Goal: Task Accomplishment & Management: Manage account settings

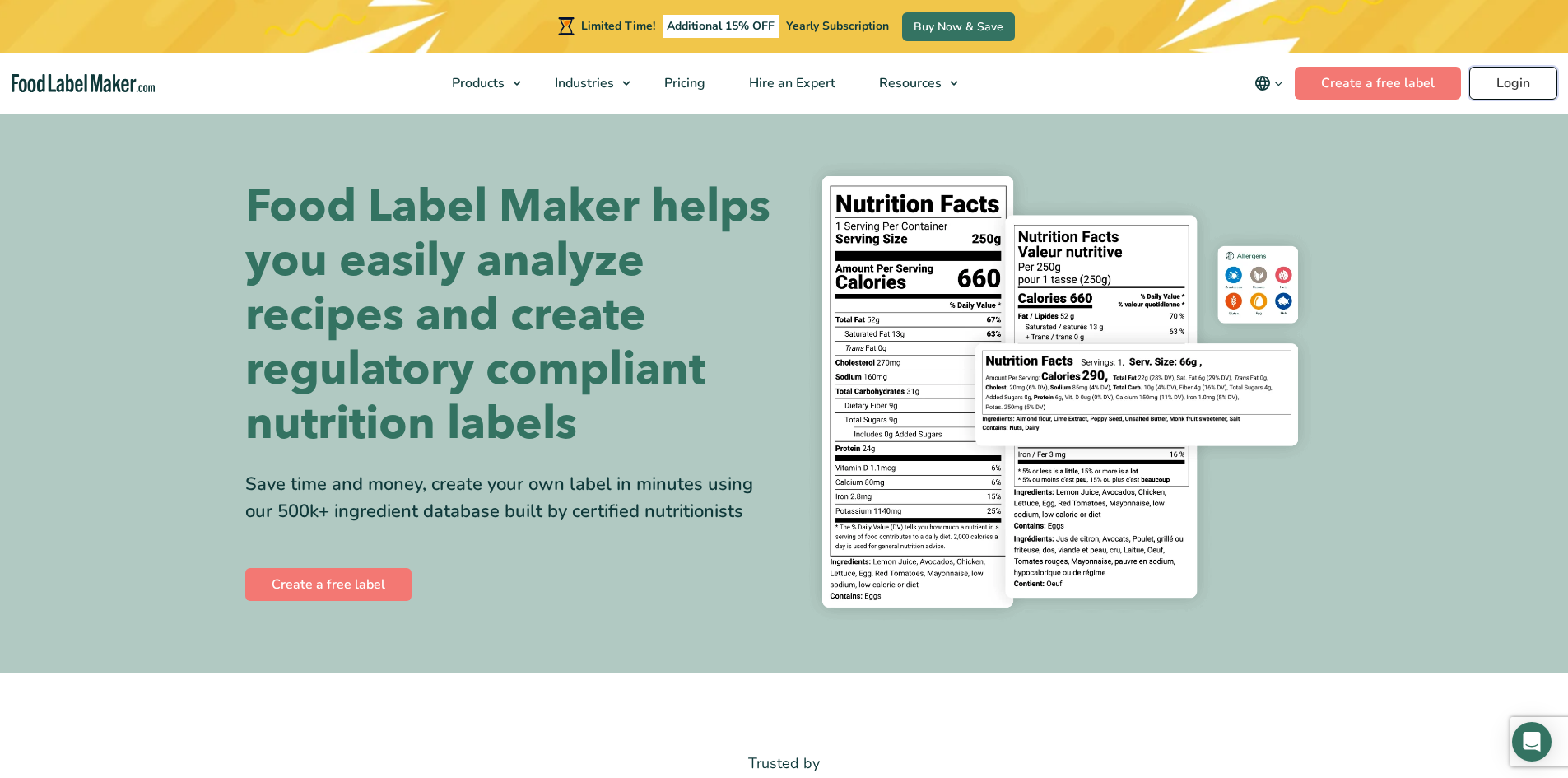
click at [1497, 80] on link "Login" at bounding box center [1513, 83] width 88 height 33
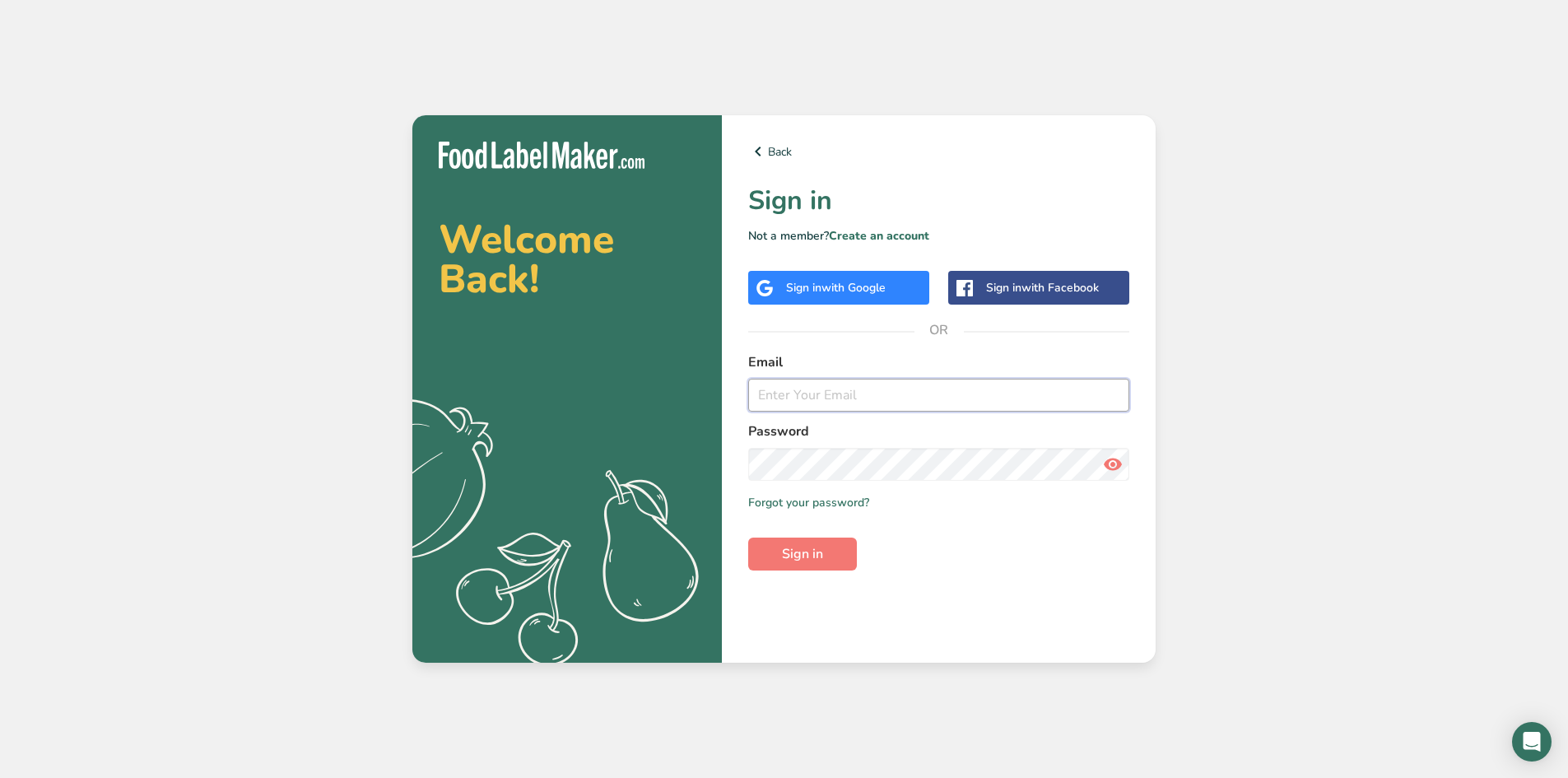
click at [802, 395] on input "email" at bounding box center [938, 396] width 381 height 33
type input "A"
type input "alwaysthereenterprises@gmail.com"
click at [824, 539] on button "Sign in" at bounding box center [802, 554] width 108 height 33
click at [1116, 478] on icon at bounding box center [1112, 465] width 20 height 30
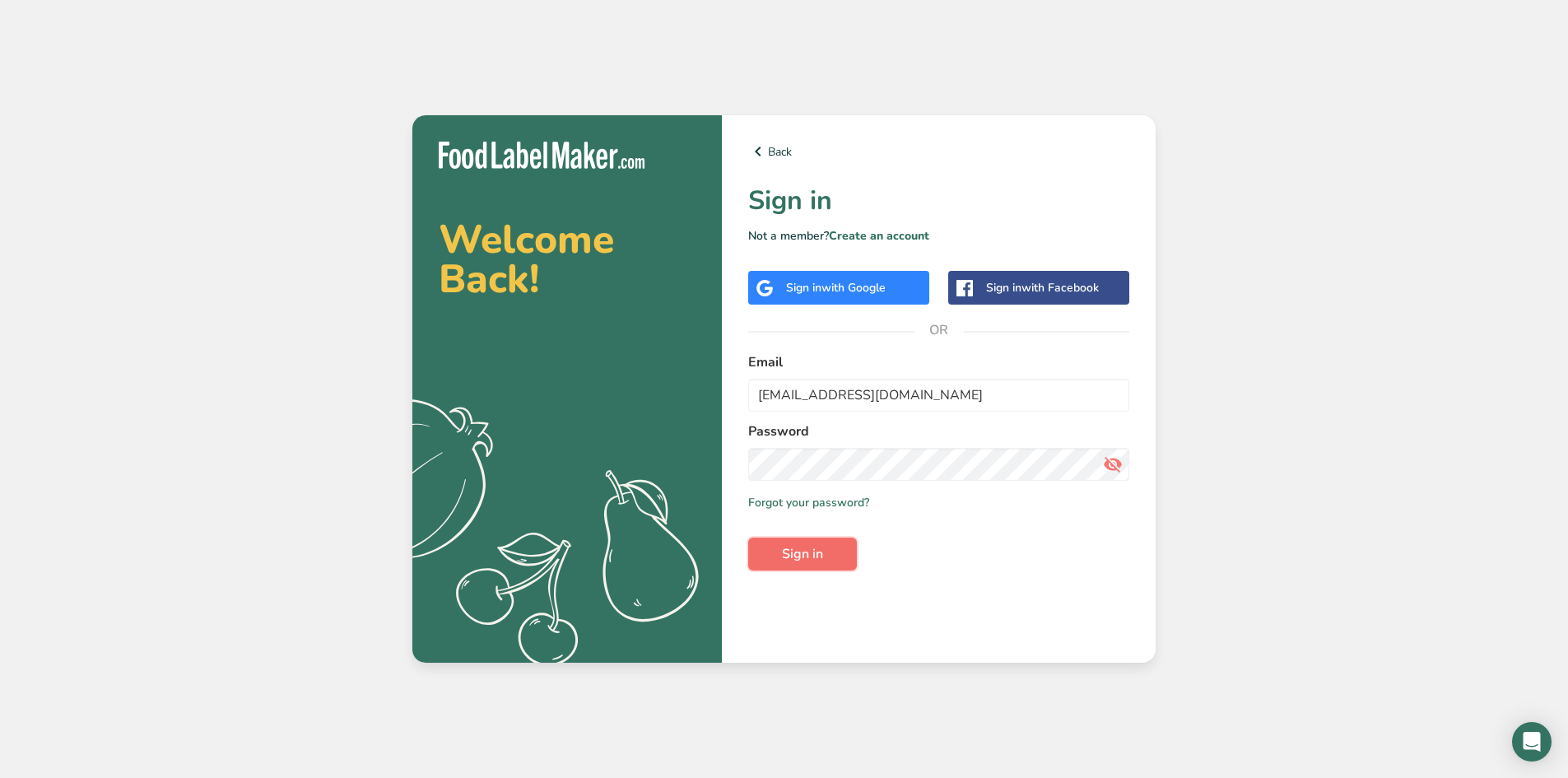
click at [849, 545] on button "Sign in" at bounding box center [802, 554] width 108 height 33
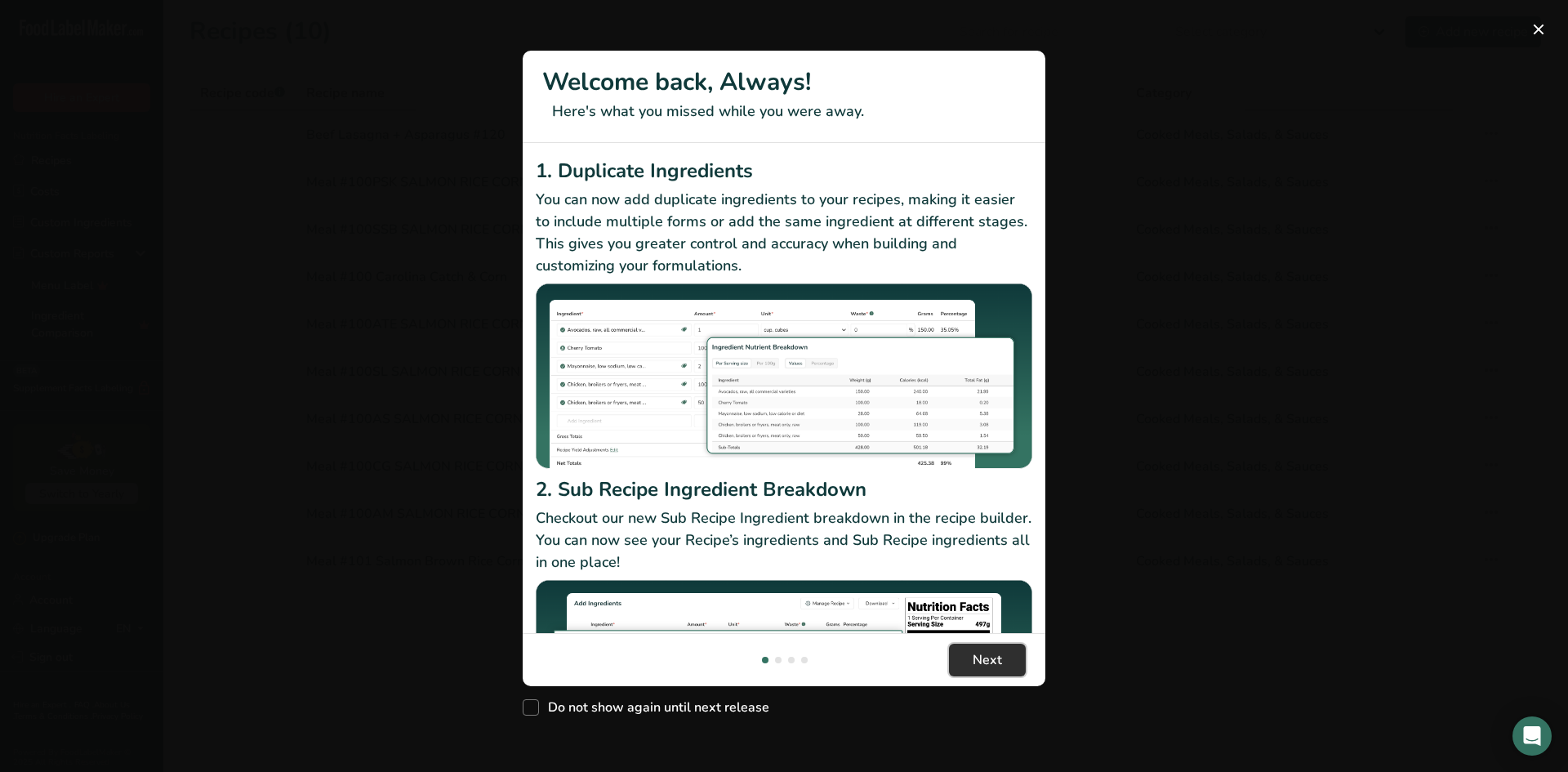
click at [974, 656] on span "Next" at bounding box center [987, 660] width 30 height 20
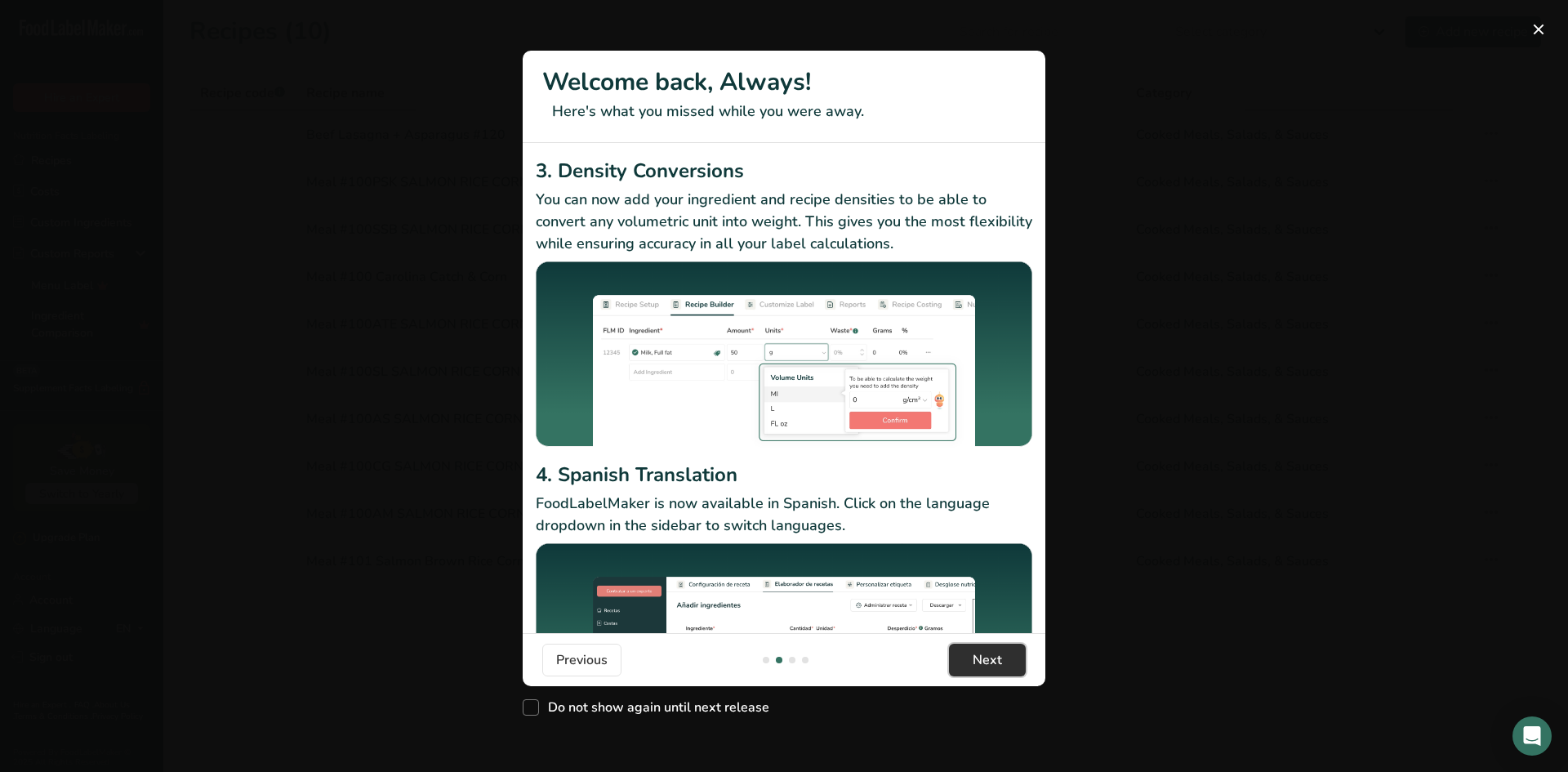
click at [974, 656] on span "Next" at bounding box center [987, 660] width 30 height 20
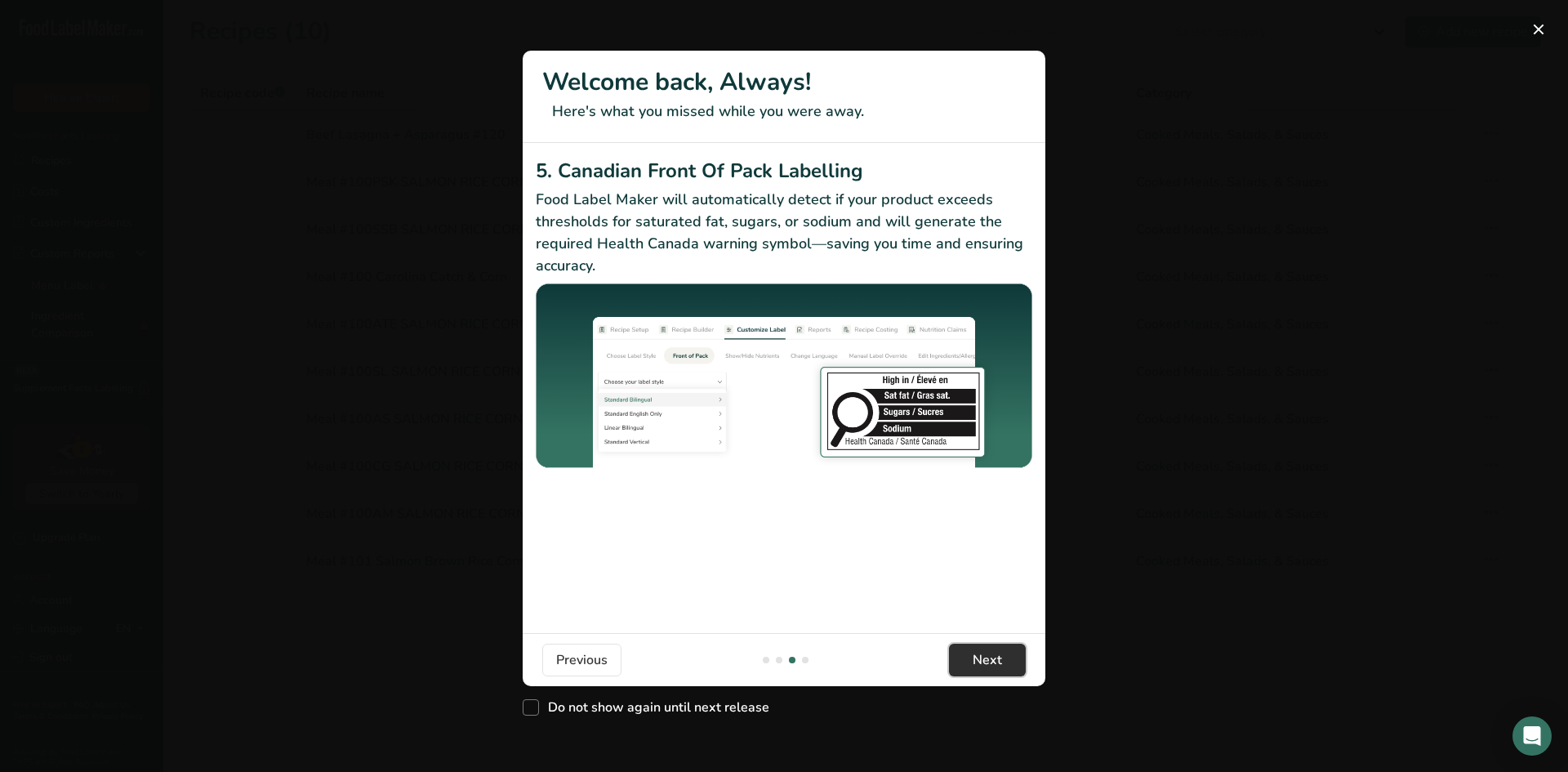
click at [974, 656] on span "Next" at bounding box center [987, 660] width 30 height 20
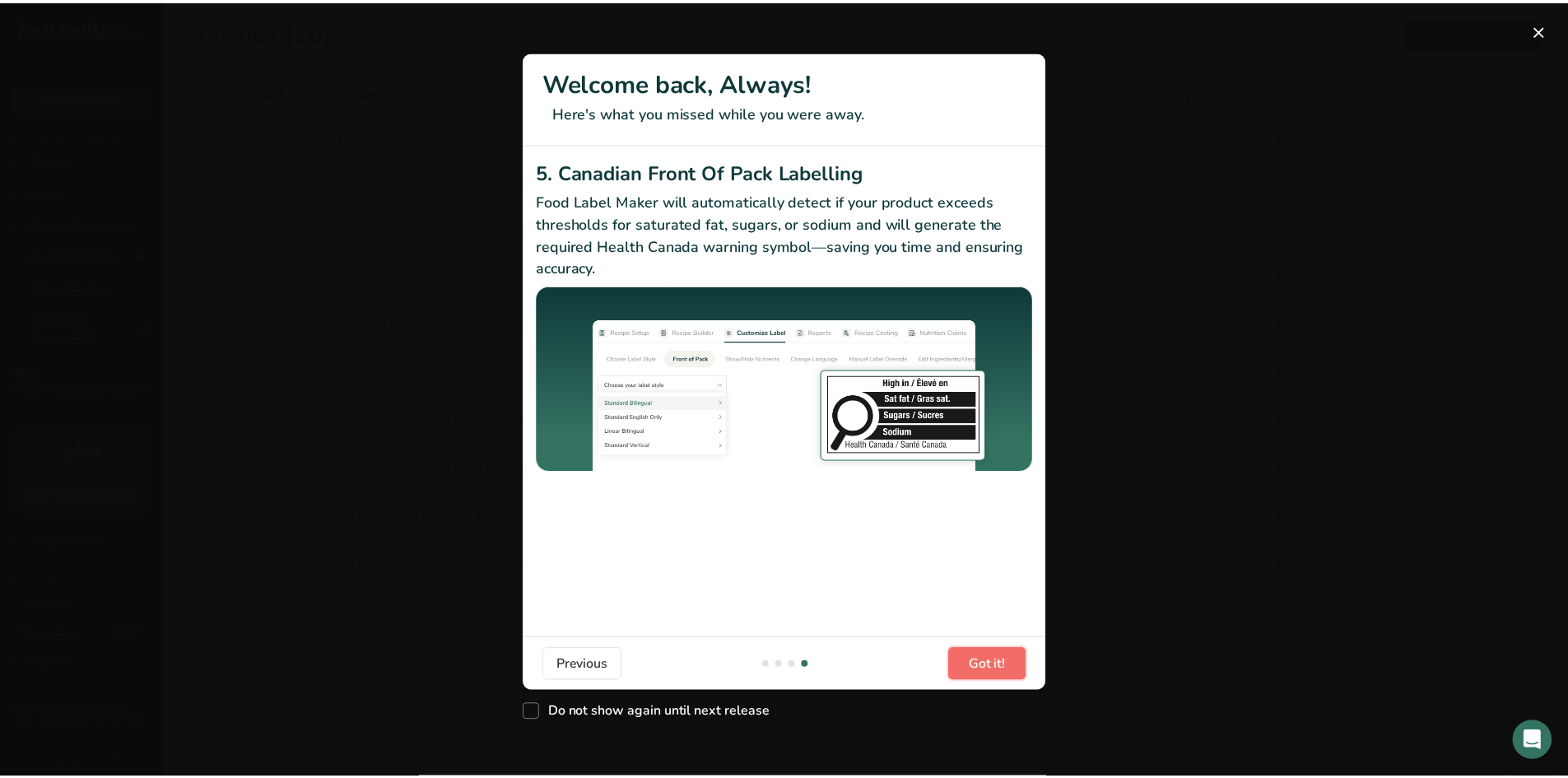
scroll to position [0, 1580]
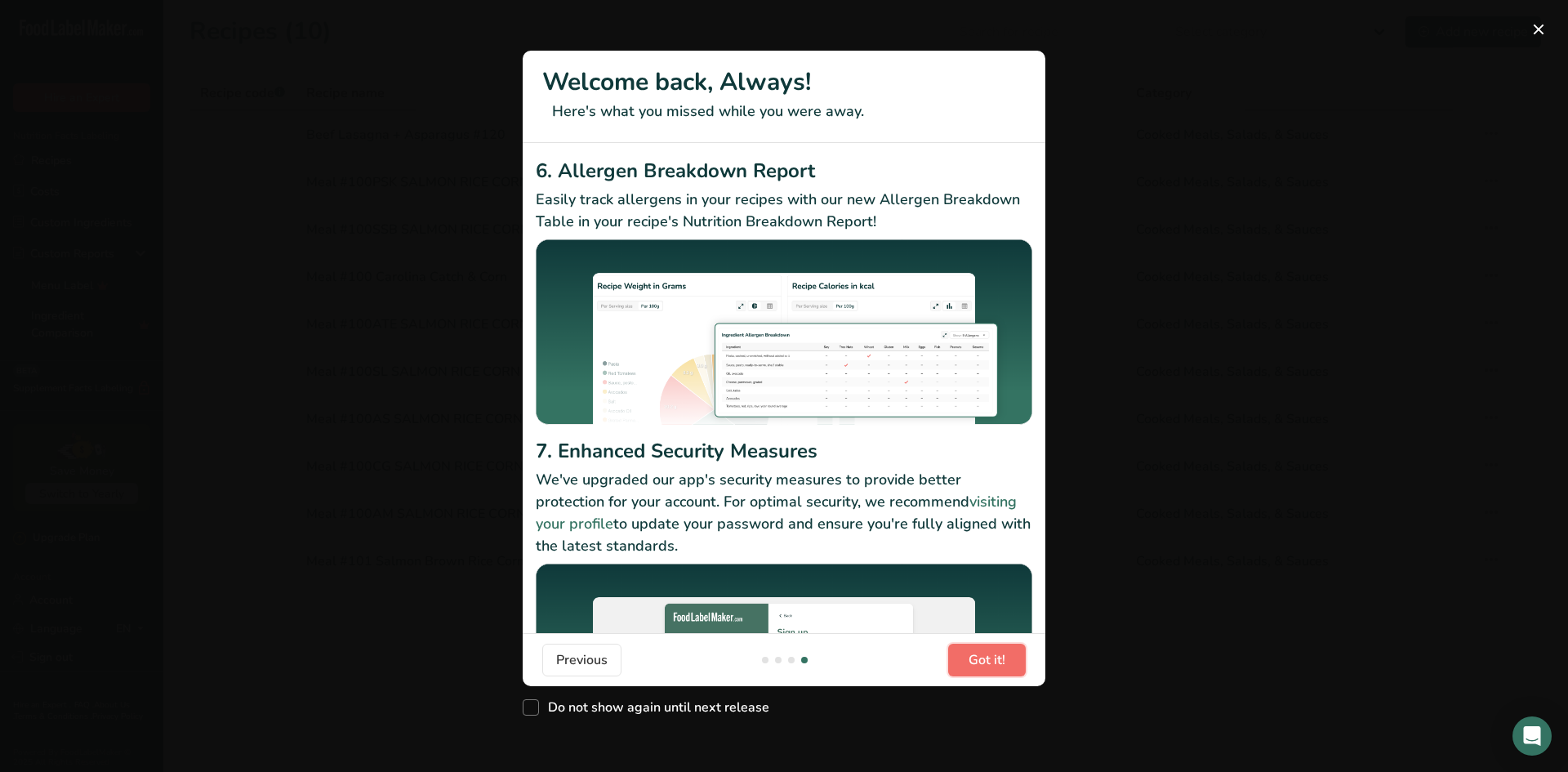
click at [974, 656] on span "Got it!" at bounding box center [986, 660] width 36 height 20
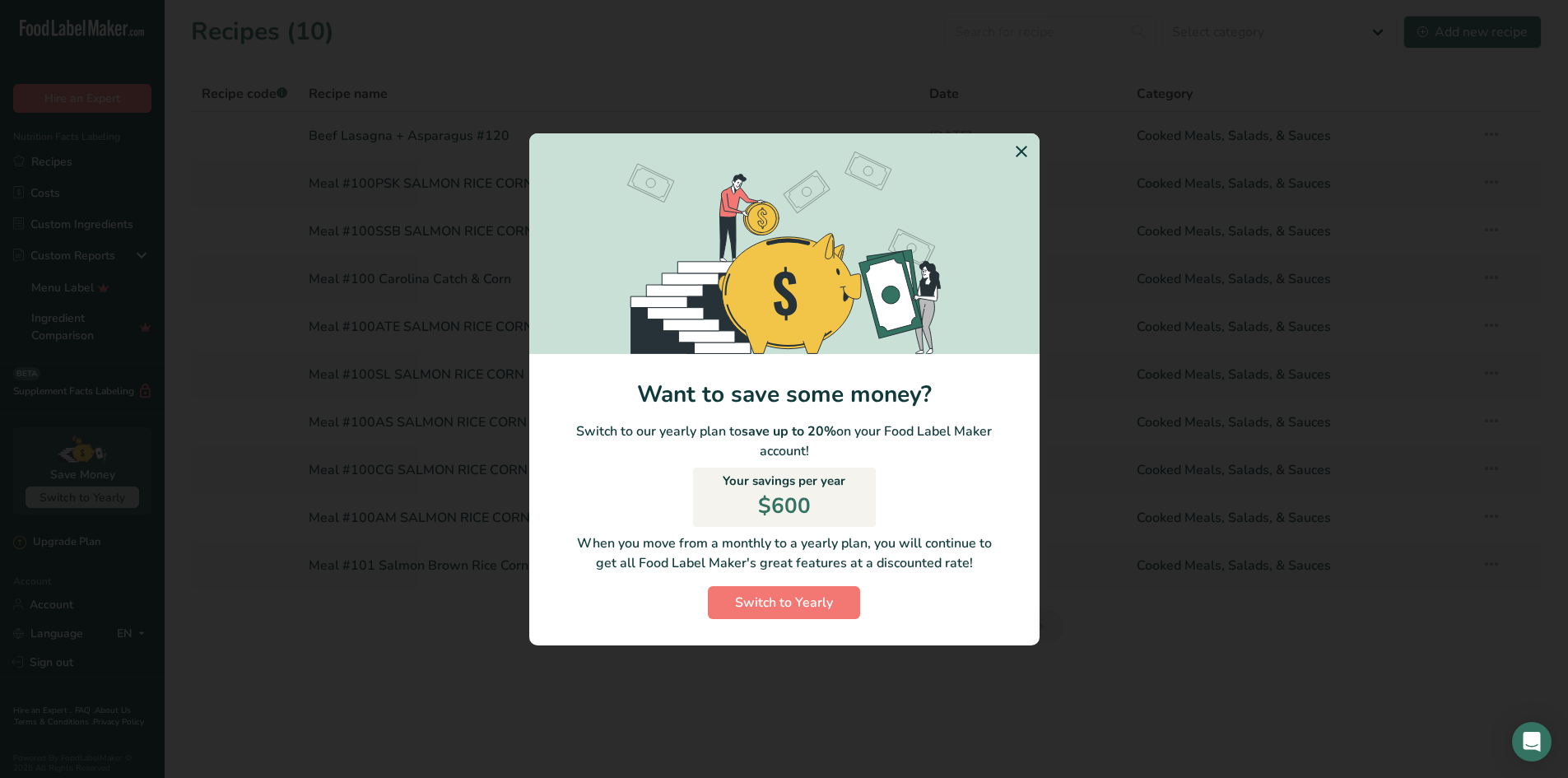
click at [1018, 149] on icon "Switch to Yearly Modal" at bounding box center [1021, 151] width 20 height 30
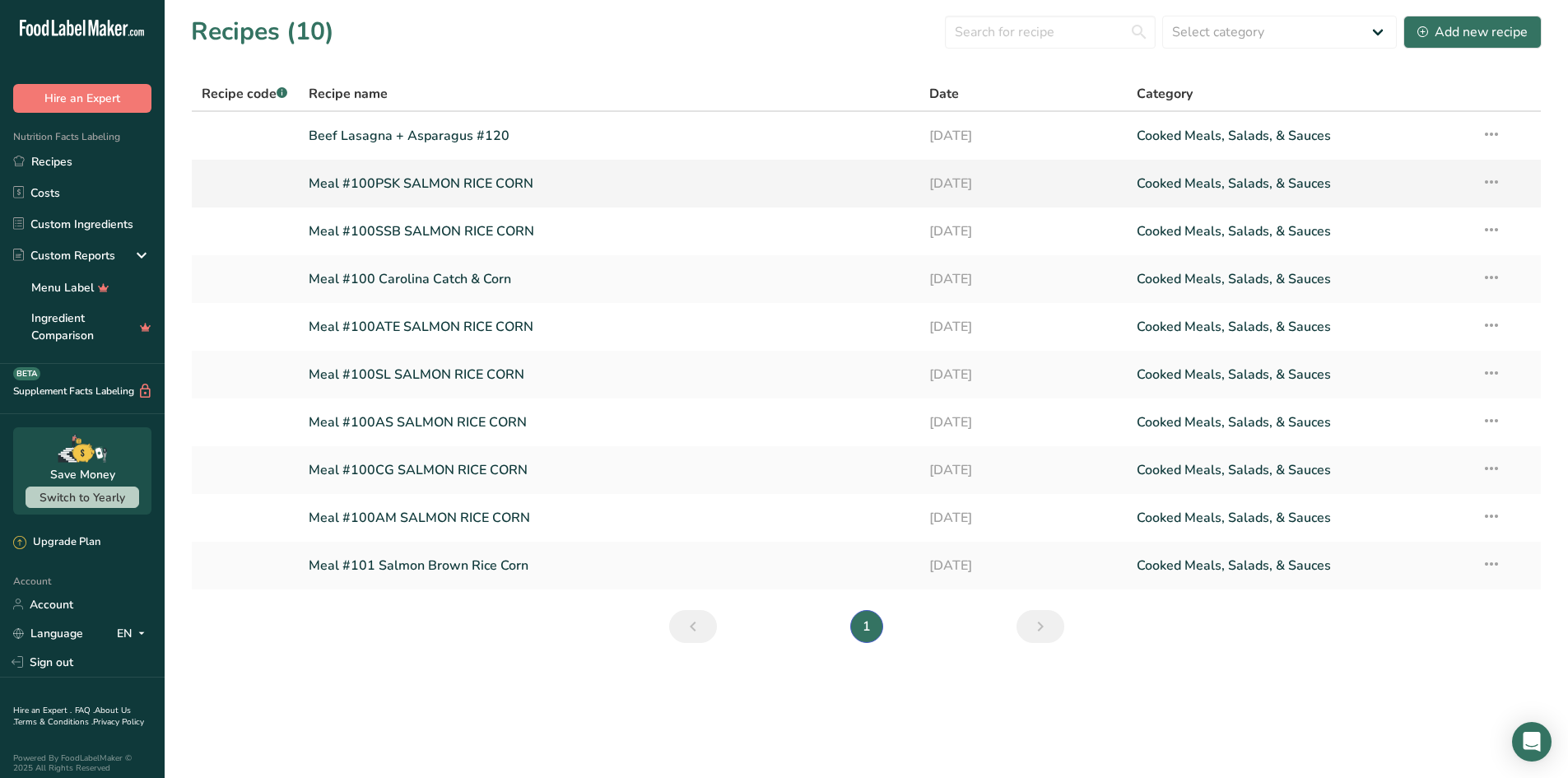
click at [1488, 183] on icon at bounding box center [1491, 182] width 20 height 30
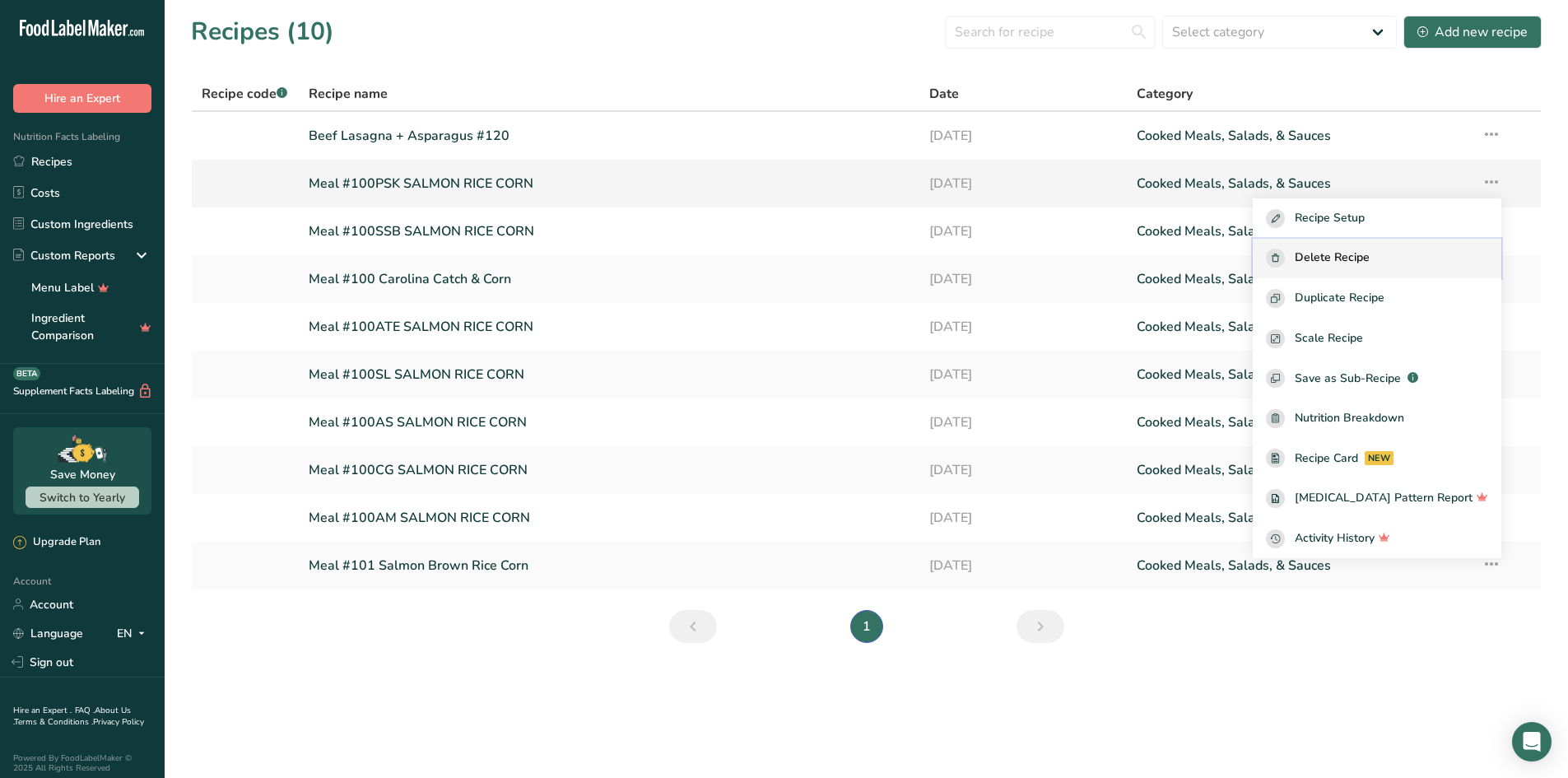
click at [1369, 253] on span "Delete Recipe" at bounding box center [1332, 258] width 75 height 19
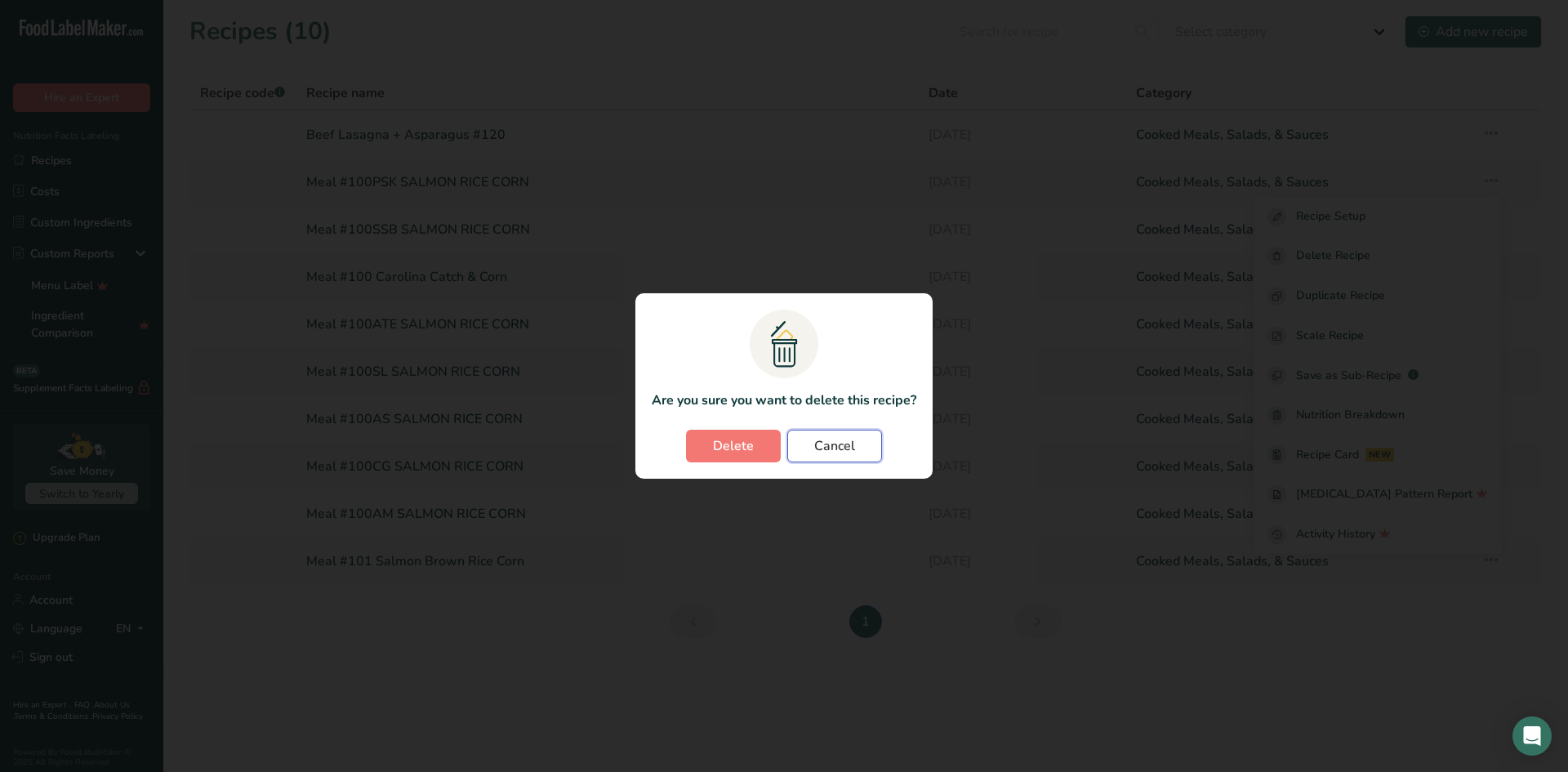
click at [842, 446] on span "Cancel" at bounding box center [834, 445] width 41 height 20
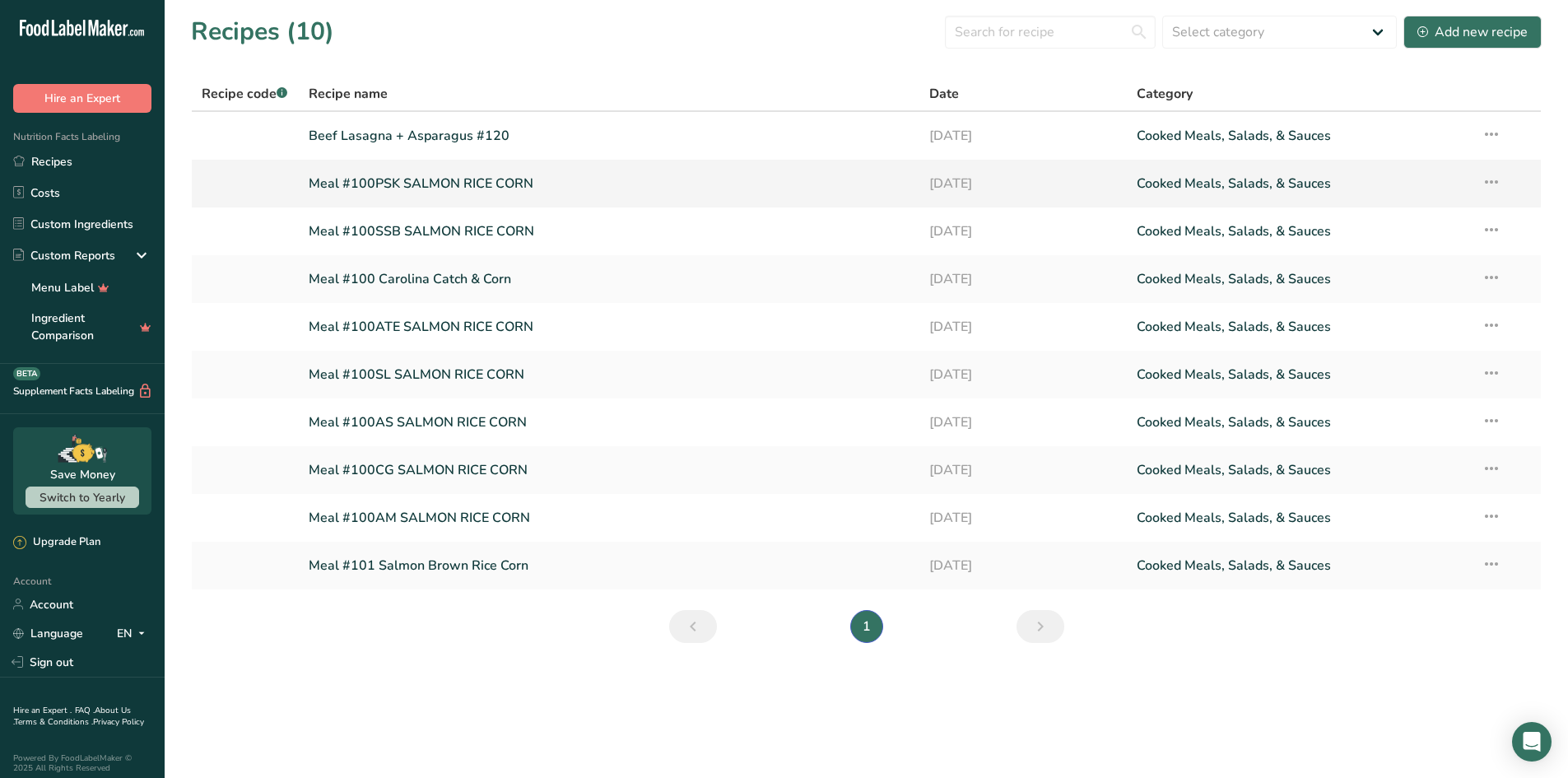
click at [1493, 182] on icon at bounding box center [1491, 182] width 20 height 30
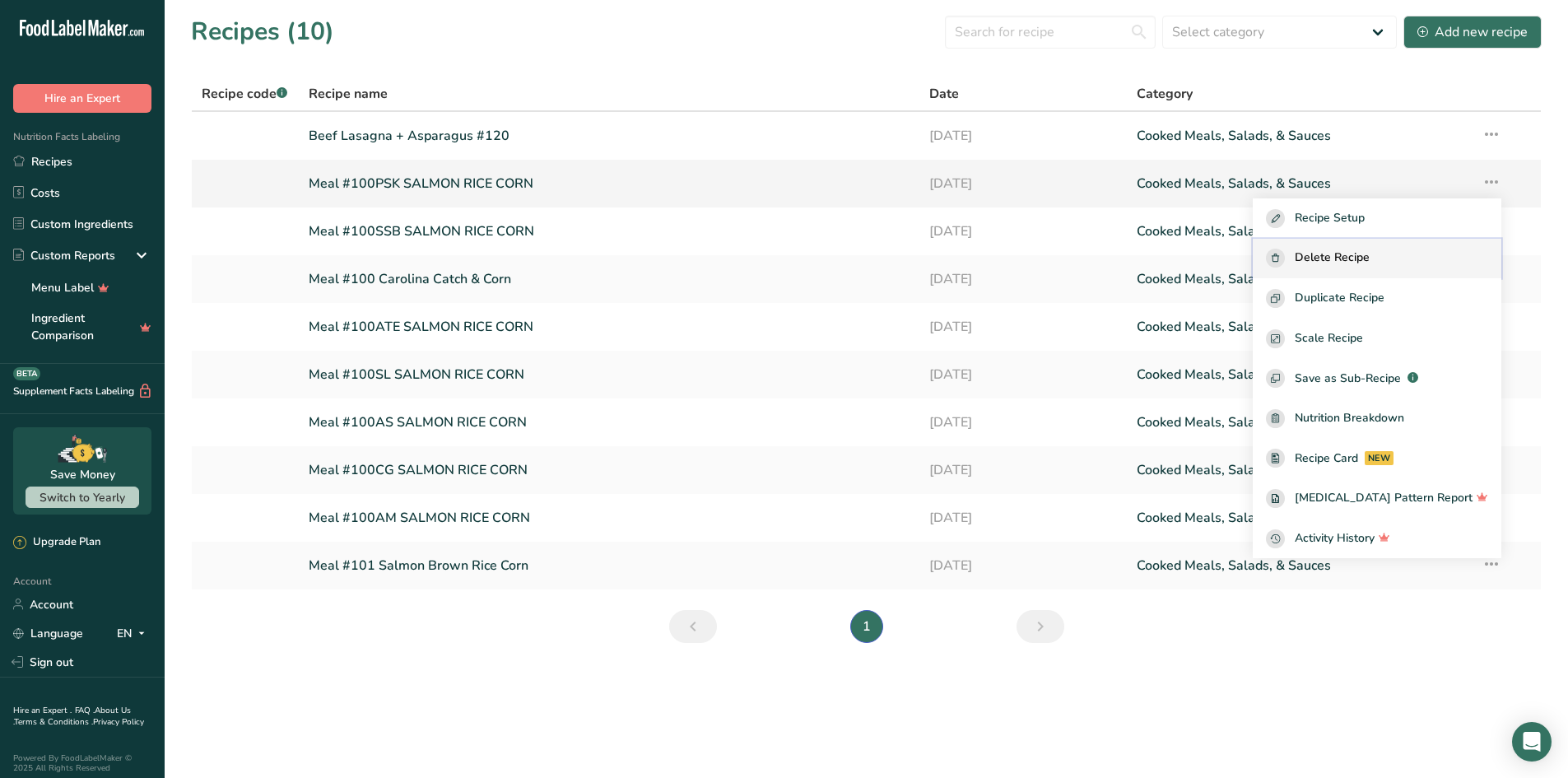
click at [1369, 250] on span "Delete Recipe" at bounding box center [1332, 258] width 75 height 19
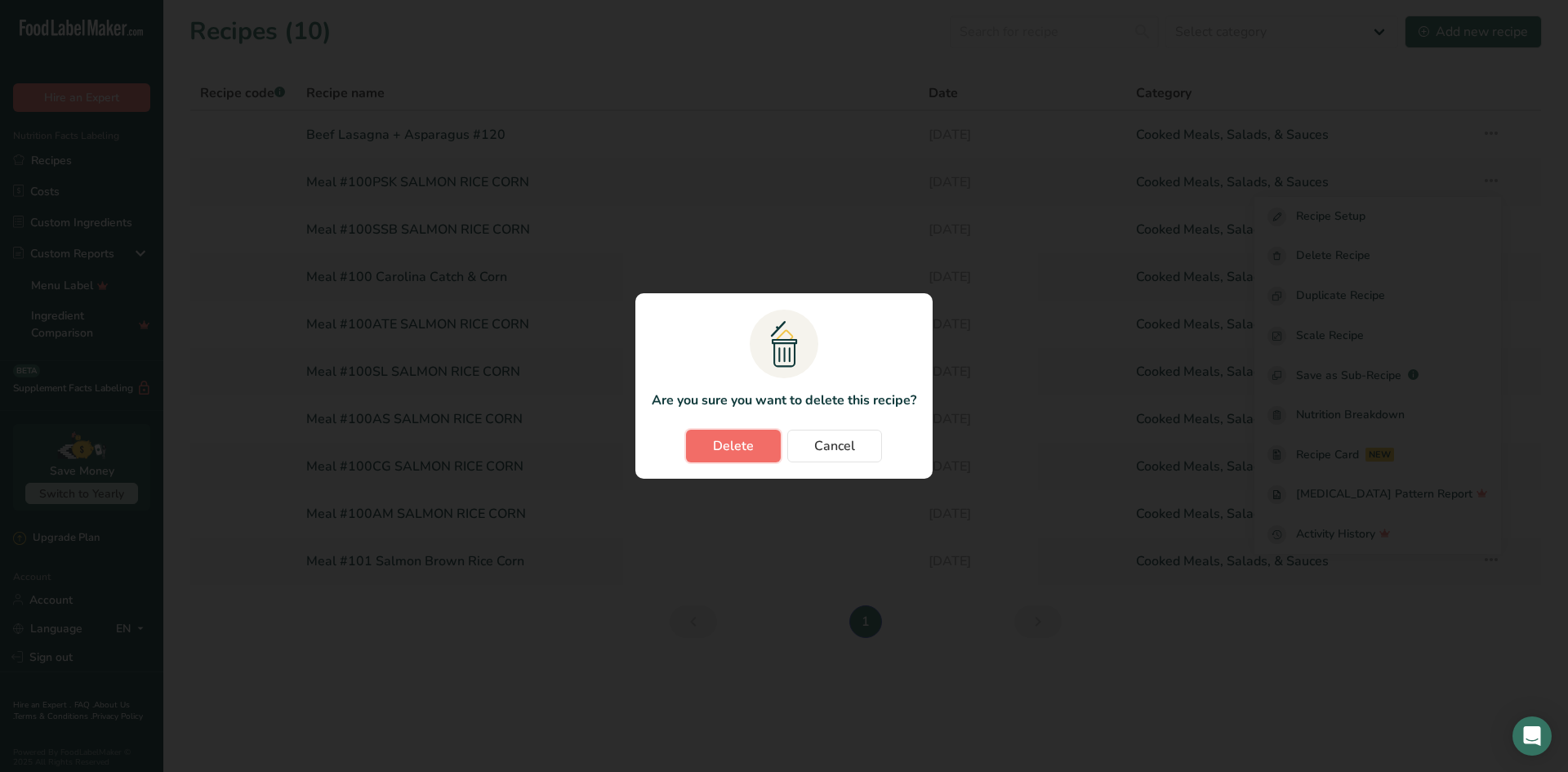
click at [721, 439] on span "Delete" at bounding box center [733, 445] width 41 height 20
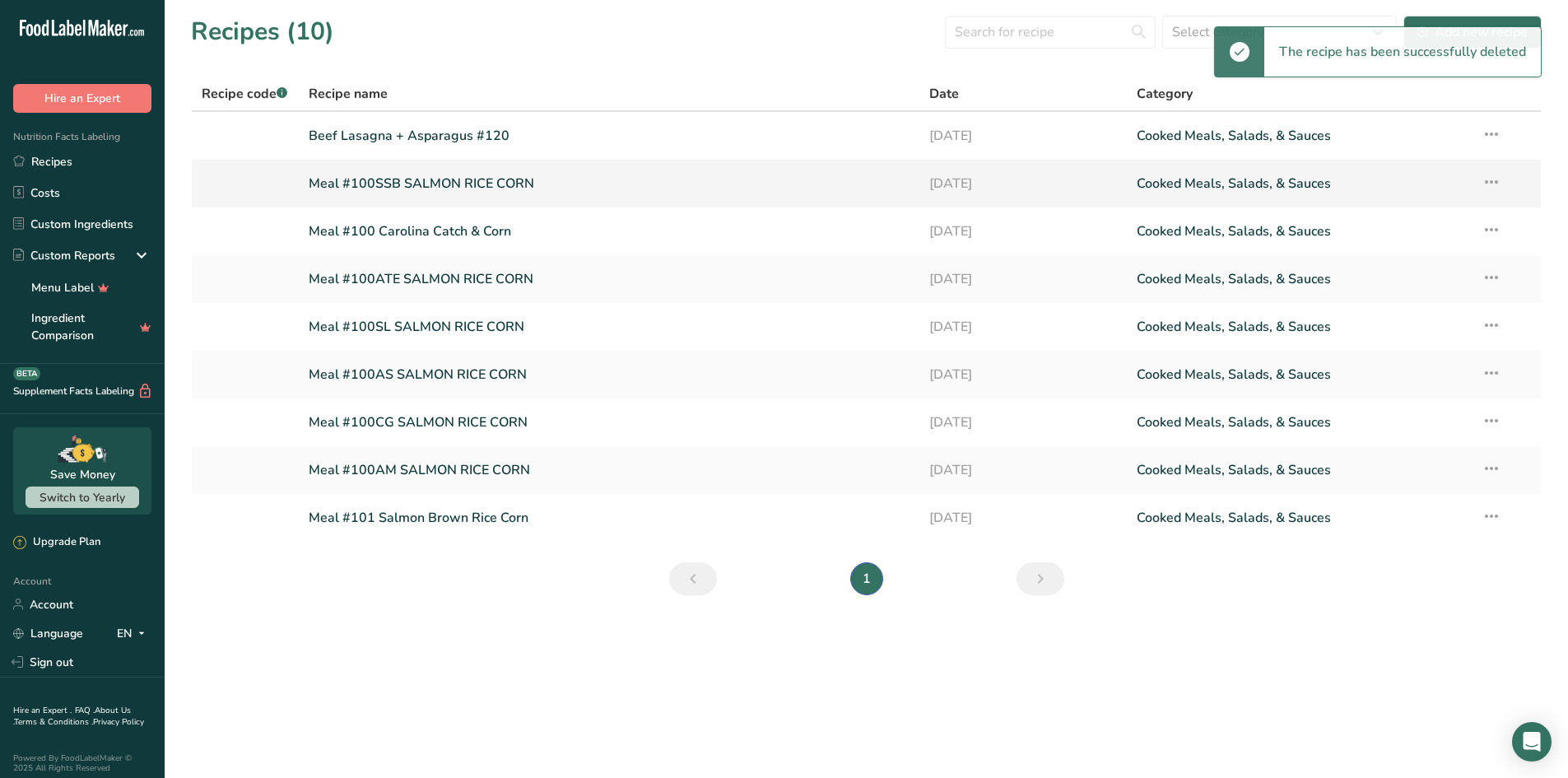
click at [1489, 186] on icon at bounding box center [1491, 182] width 20 height 30
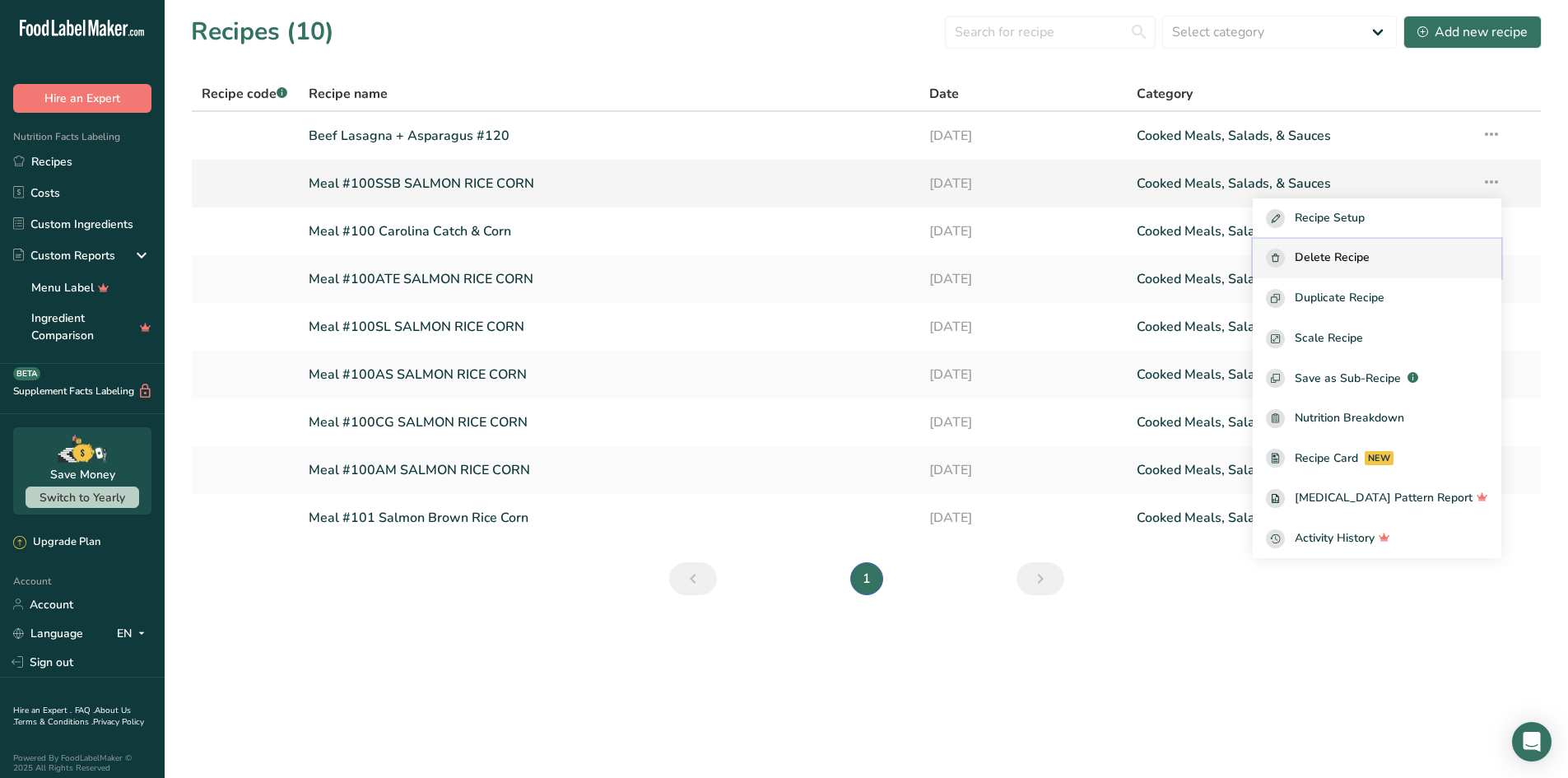
click at [1369, 254] on span "Delete Recipe" at bounding box center [1332, 258] width 75 height 19
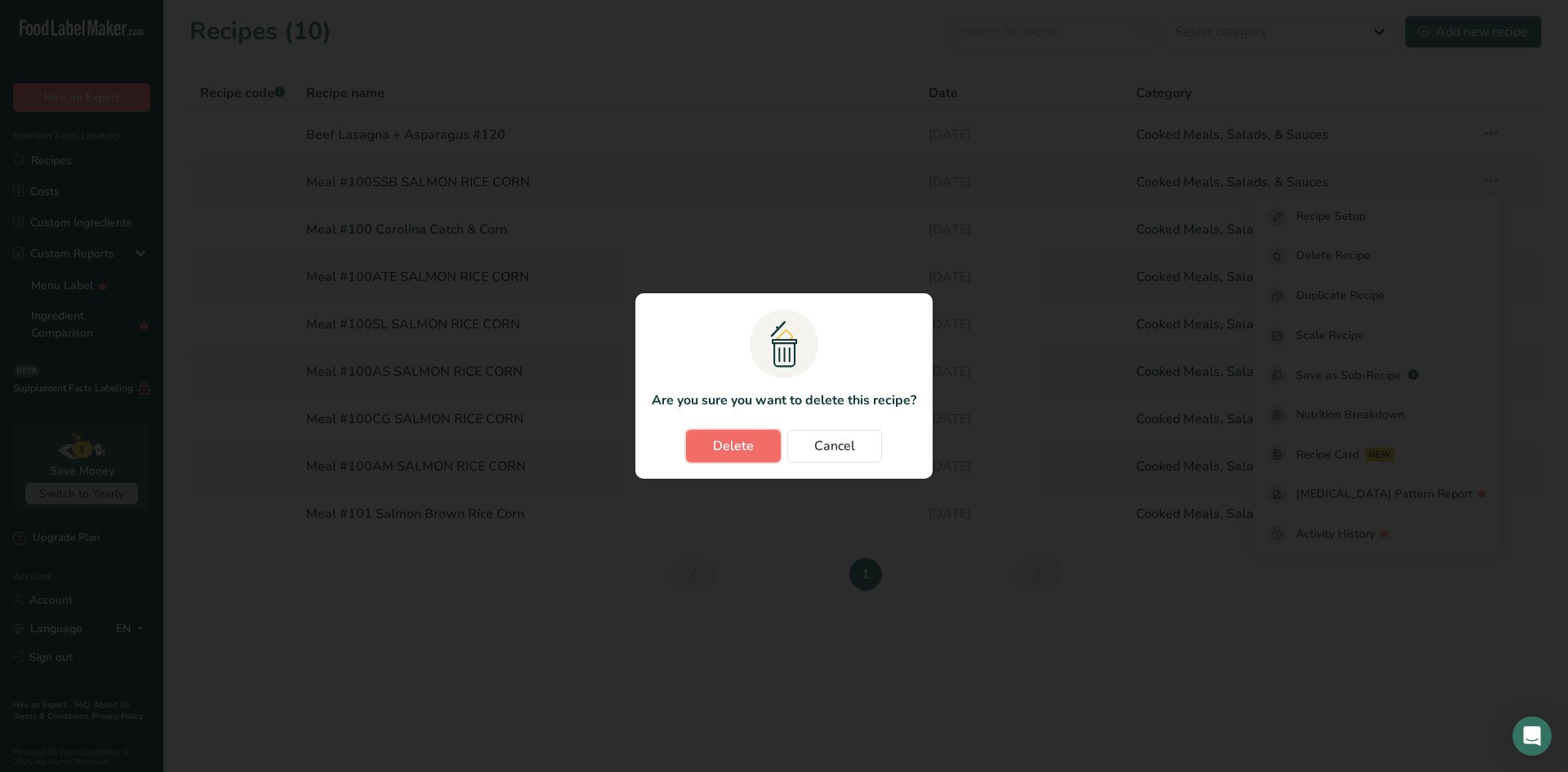
click at [740, 447] on span "Delete" at bounding box center [733, 445] width 41 height 20
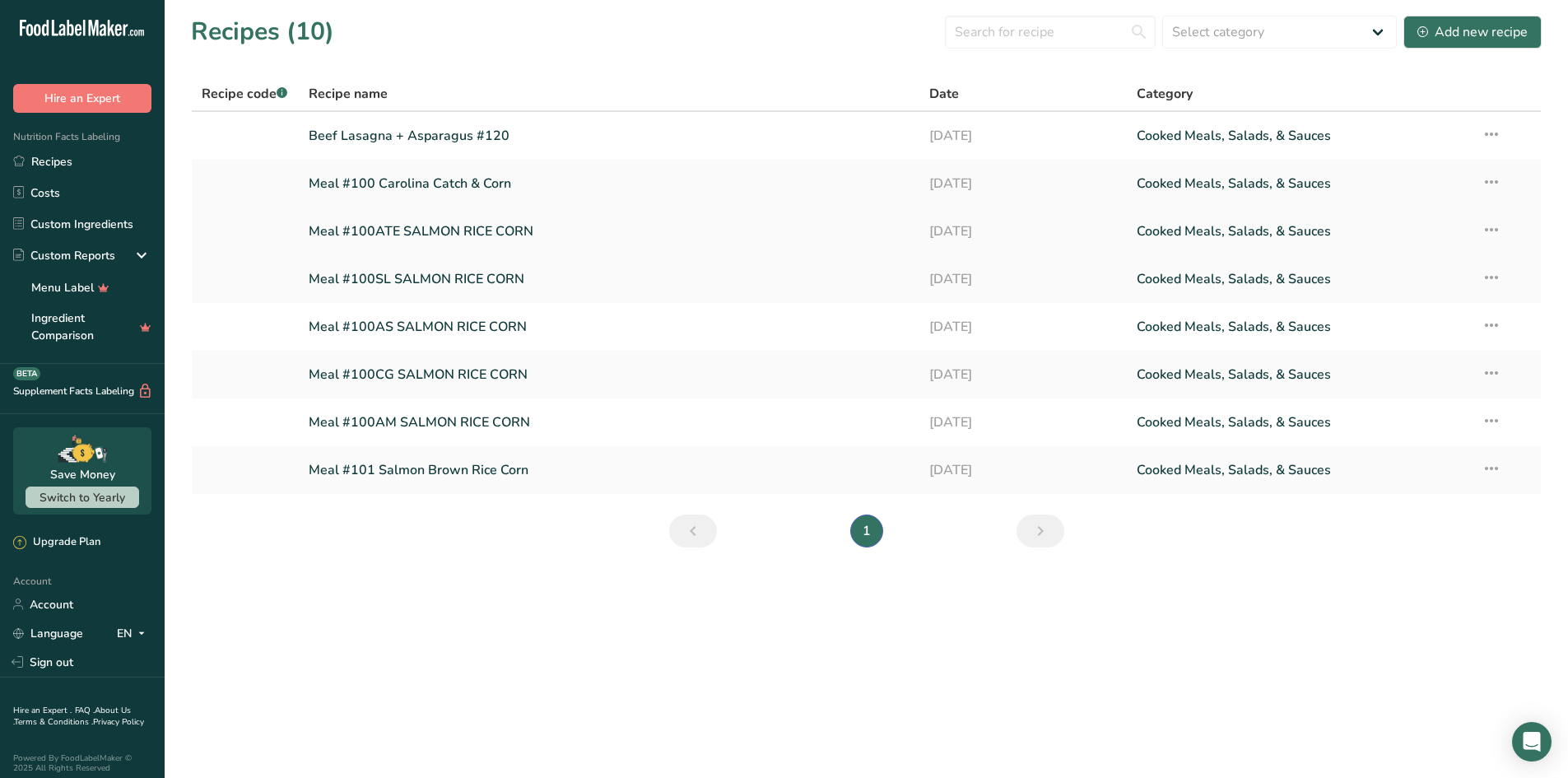
click at [1499, 228] on icon at bounding box center [1491, 229] width 20 height 30
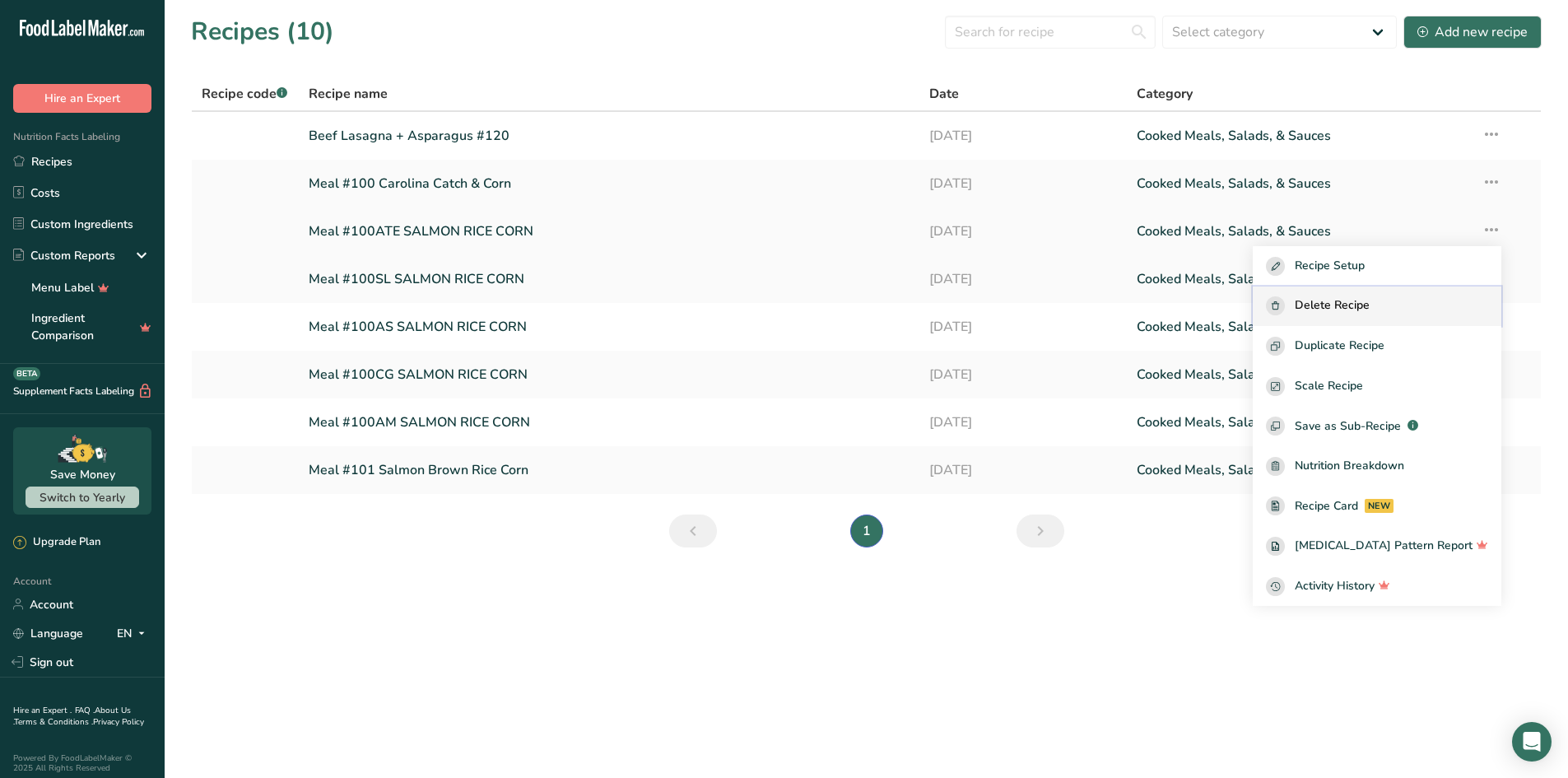
click at [1369, 306] on span "Delete Recipe" at bounding box center [1332, 306] width 75 height 19
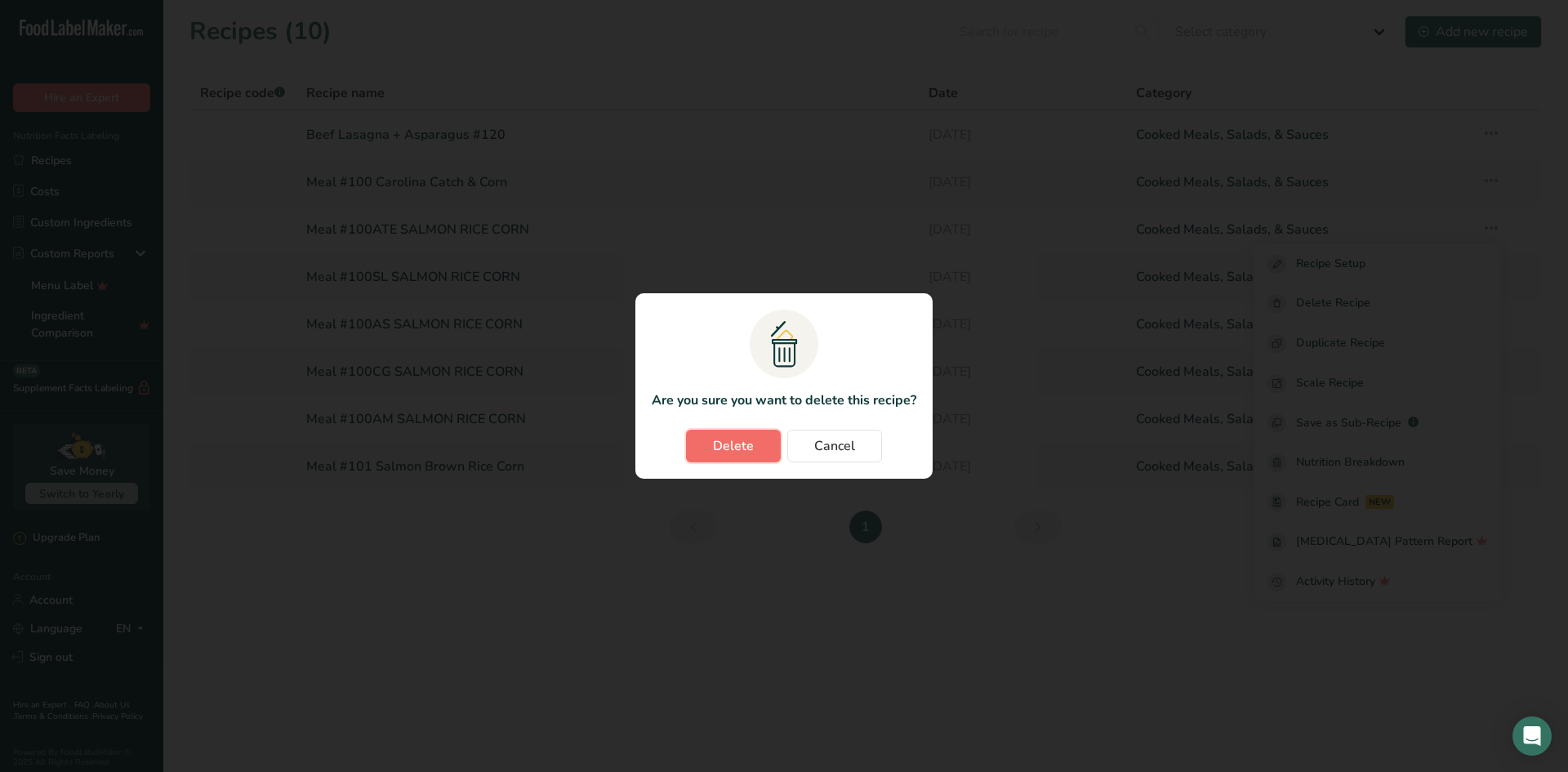
click at [732, 449] on span "Delete" at bounding box center [733, 445] width 41 height 20
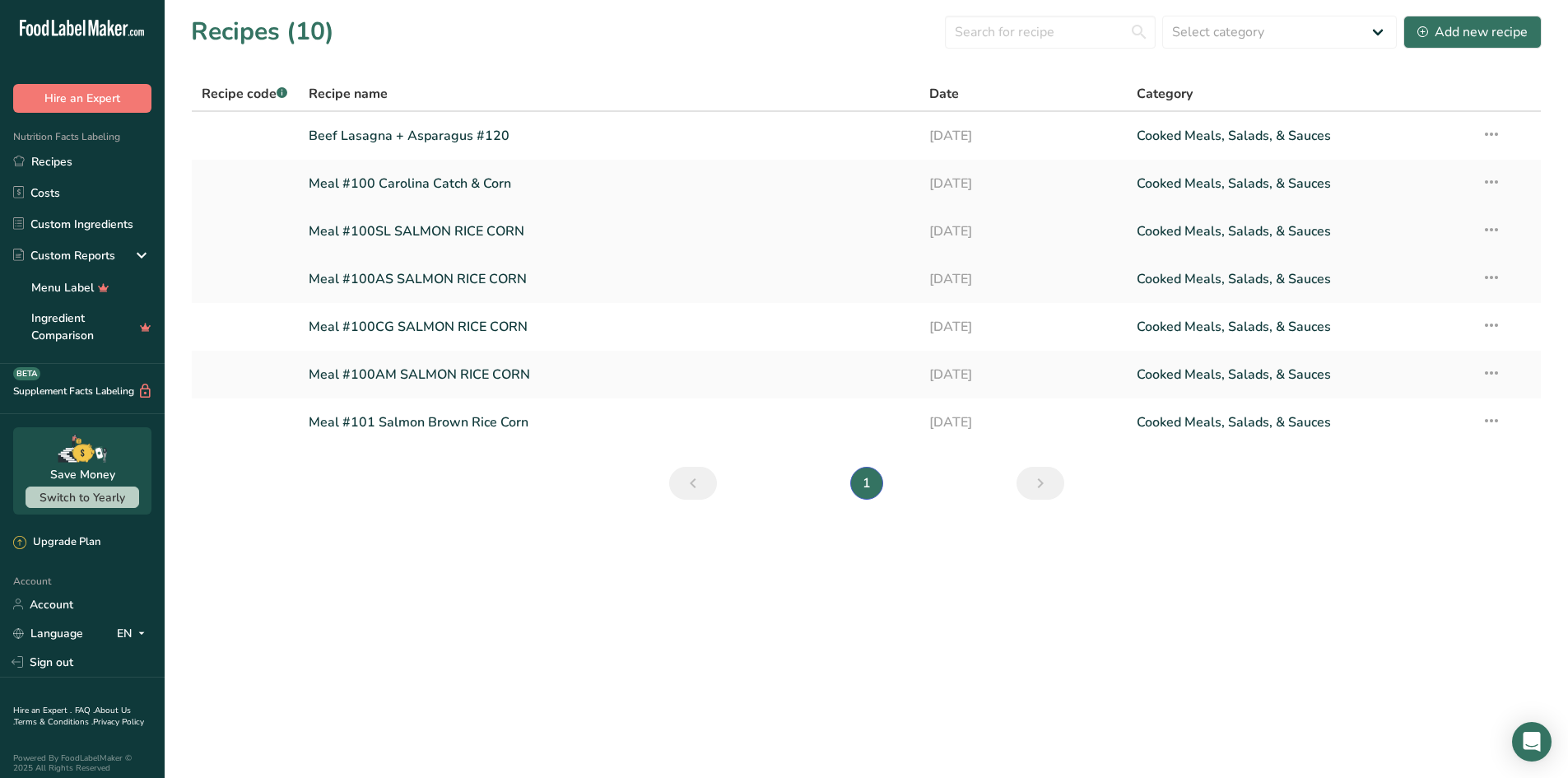
click at [1491, 227] on icon at bounding box center [1491, 229] width 20 height 30
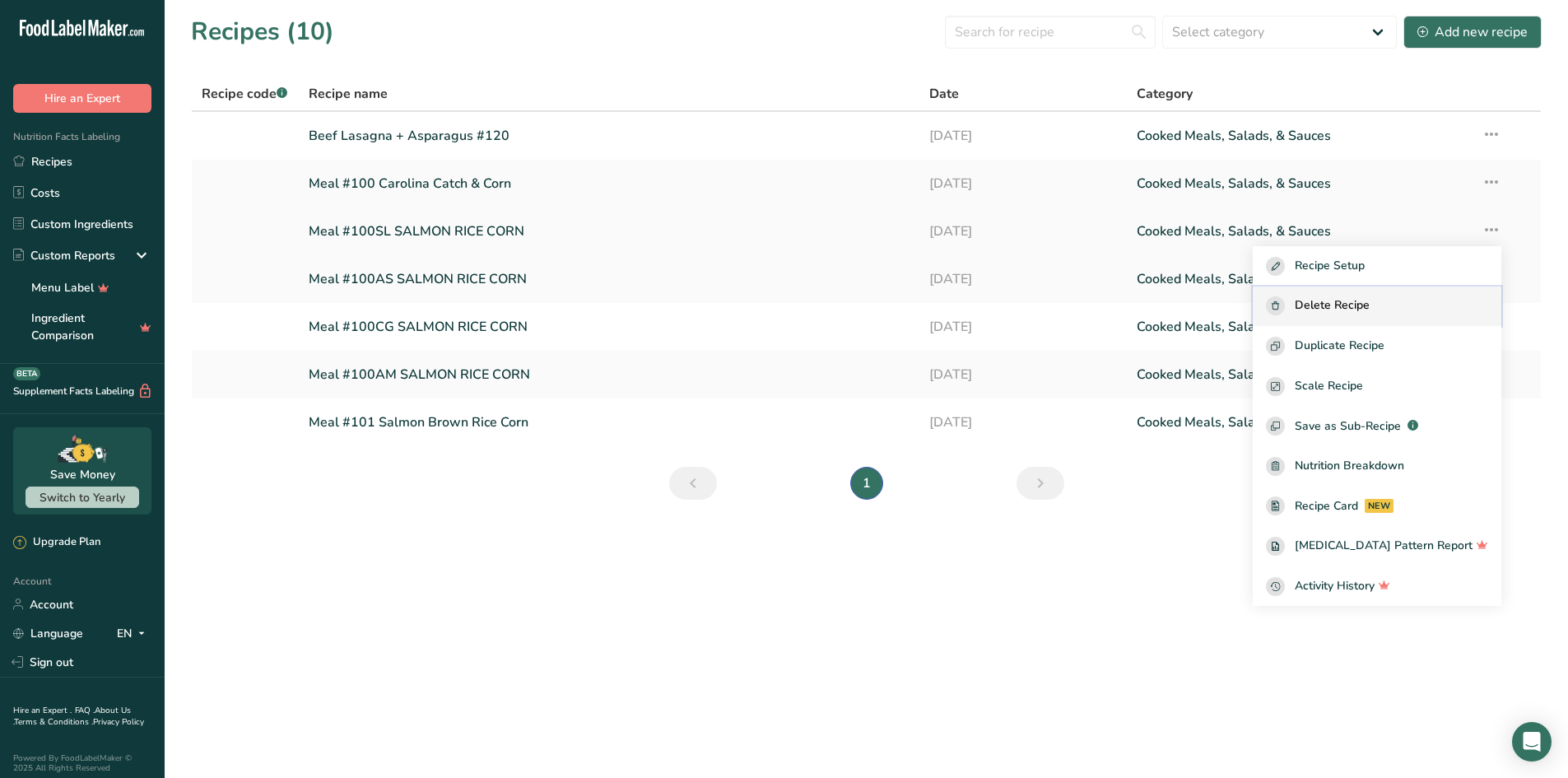
click at [1369, 313] on span "Delete Recipe" at bounding box center [1332, 306] width 75 height 19
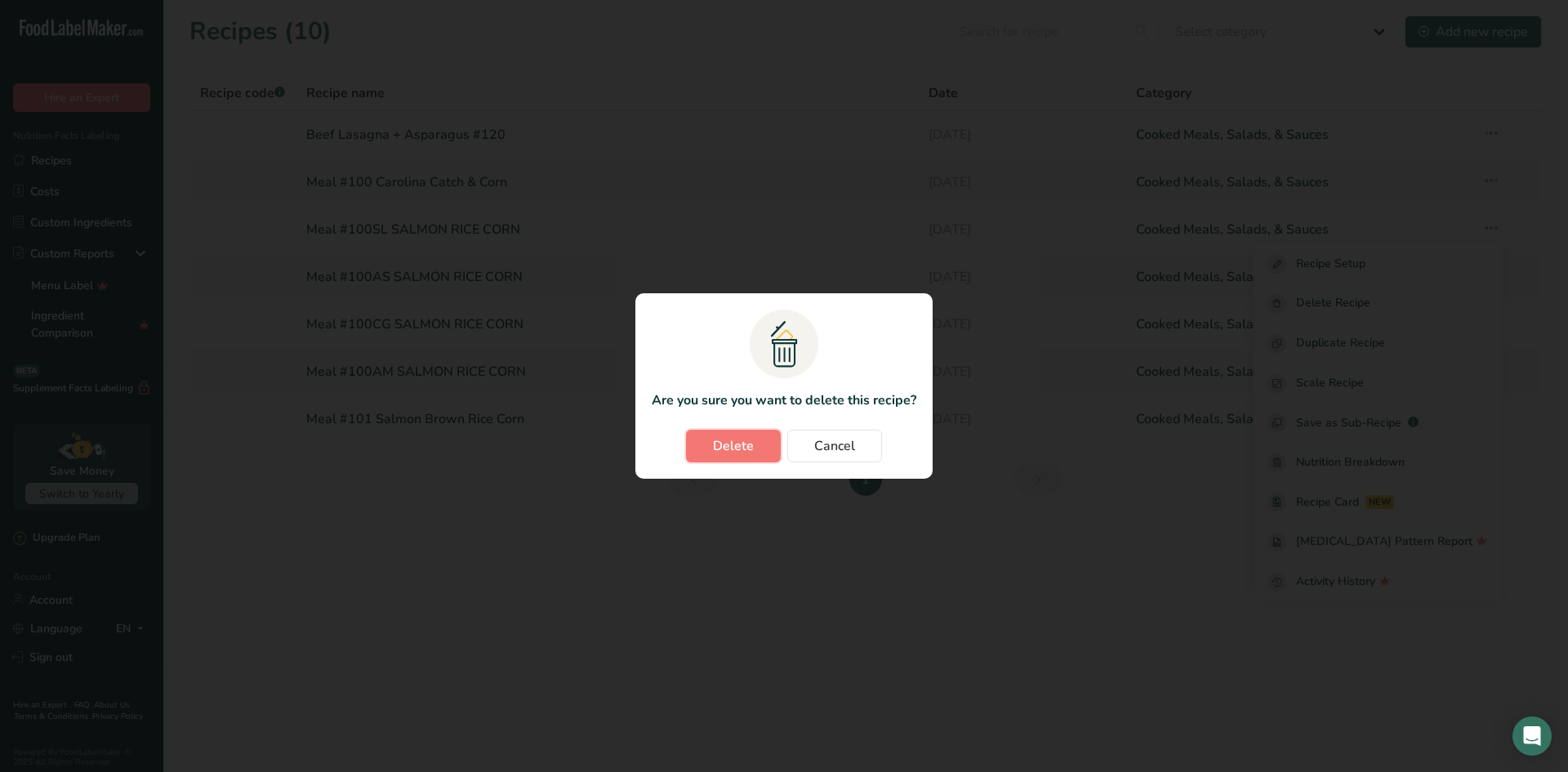
click at [740, 437] on span "Delete" at bounding box center [733, 445] width 41 height 20
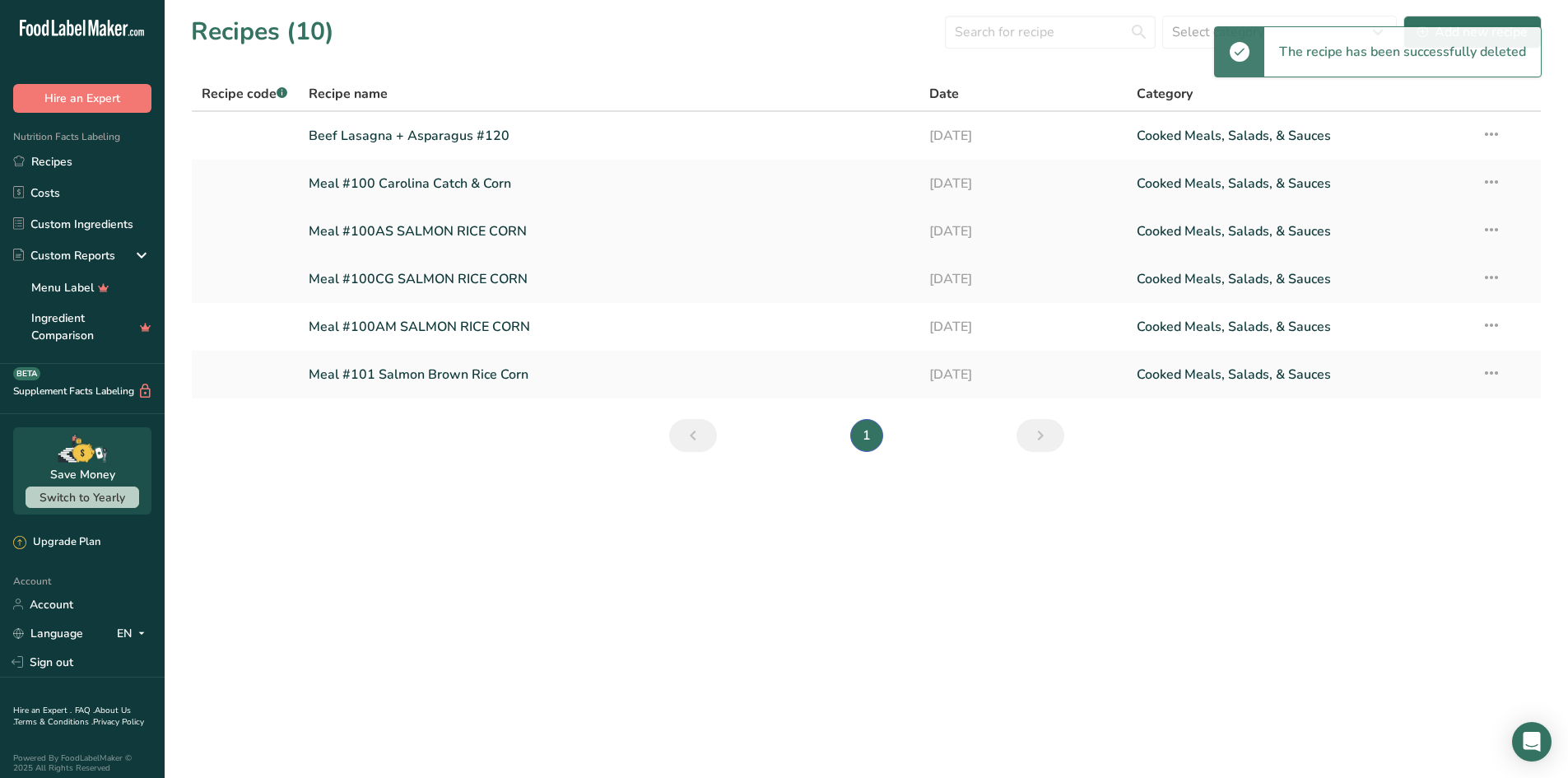
click at [1494, 227] on icon at bounding box center [1491, 229] width 20 height 30
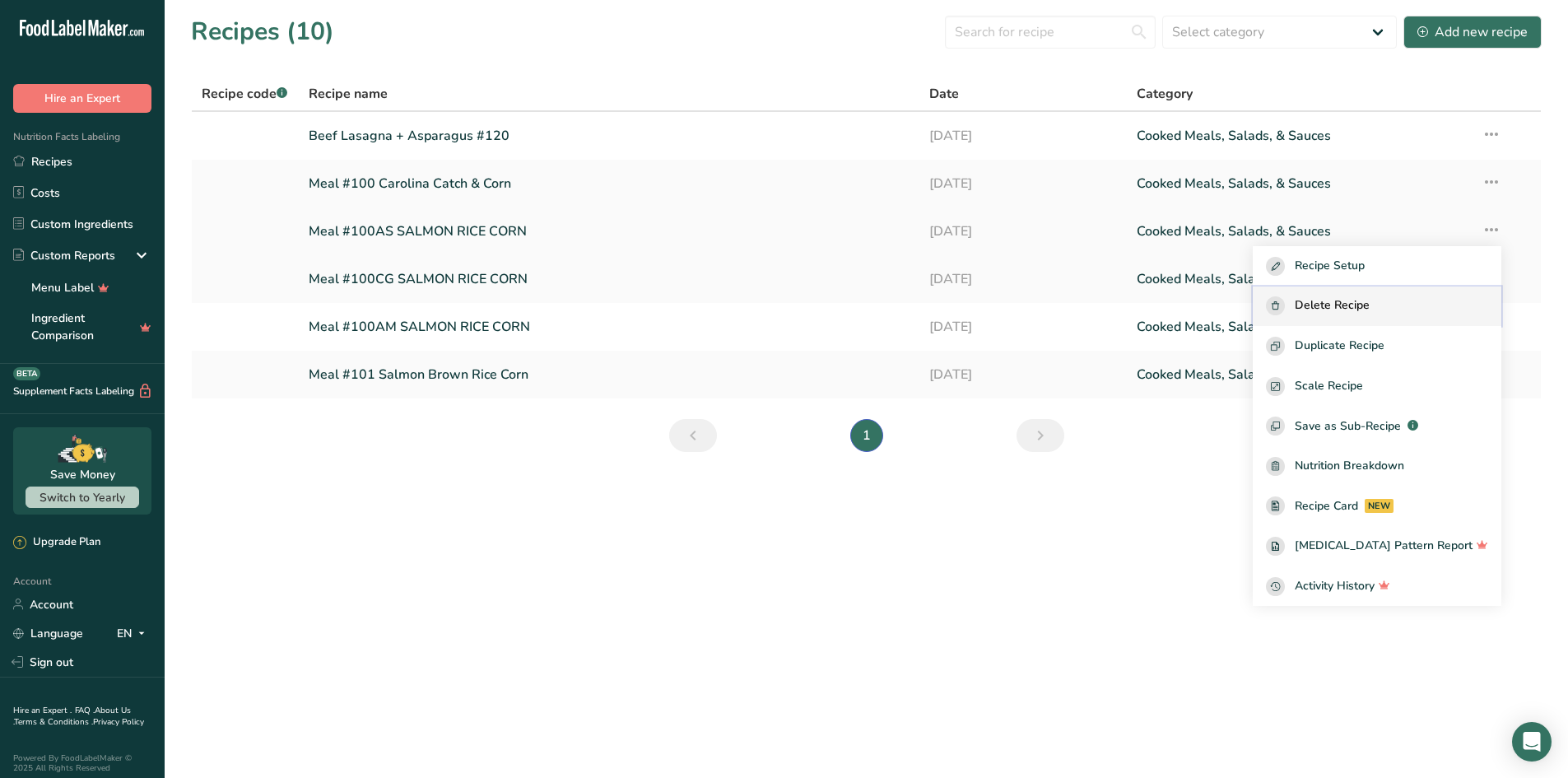
click at [1369, 304] on span "Delete Recipe" at bounding box center [1332, 306] width 75 height 19
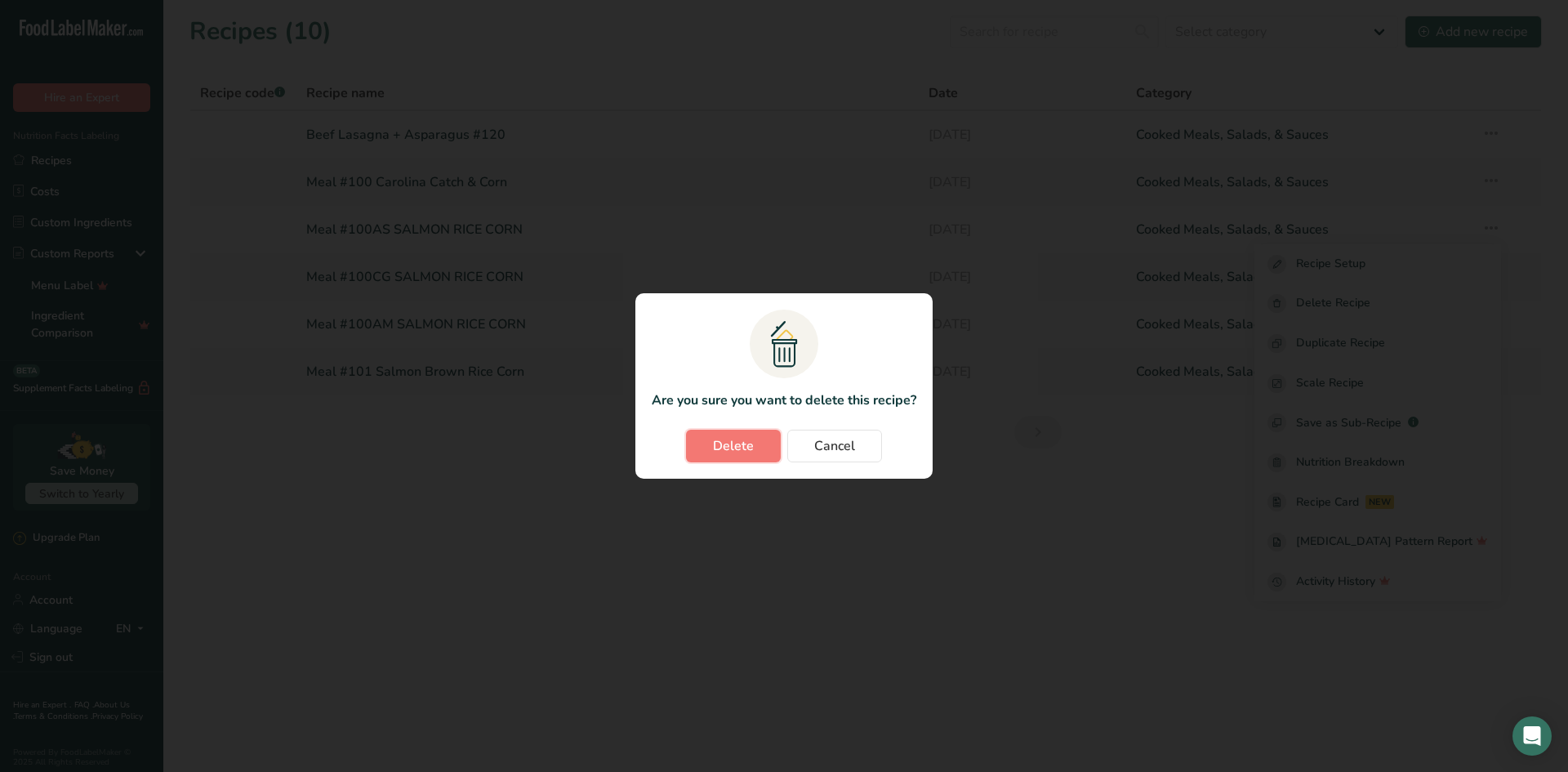
click at [730, 446] on span "Delete" at bounding box center [733, 445] width 41 height 20
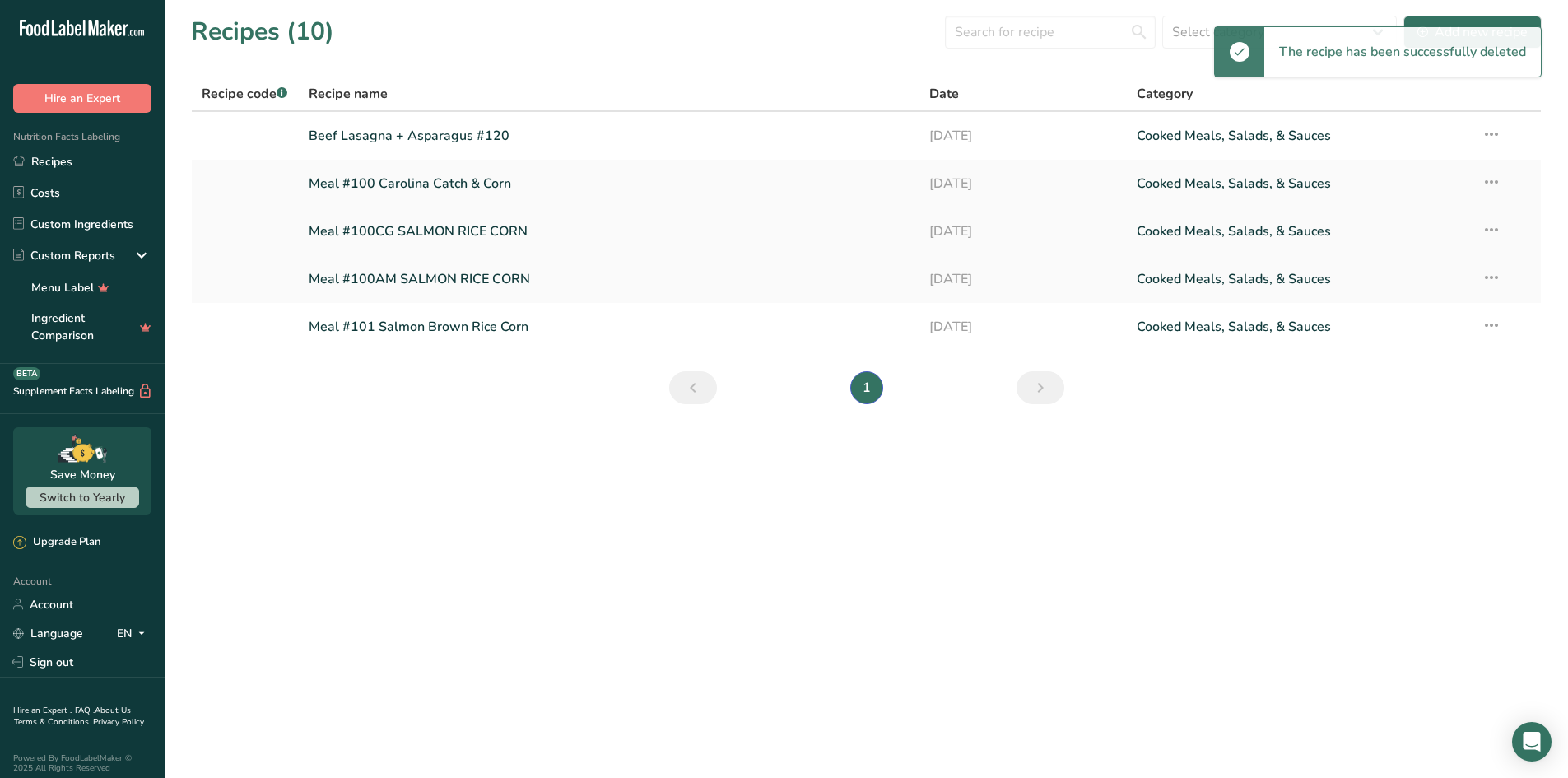
click at [1498, 228] on icon at bounding box center [1491, 229] width 20 height 30
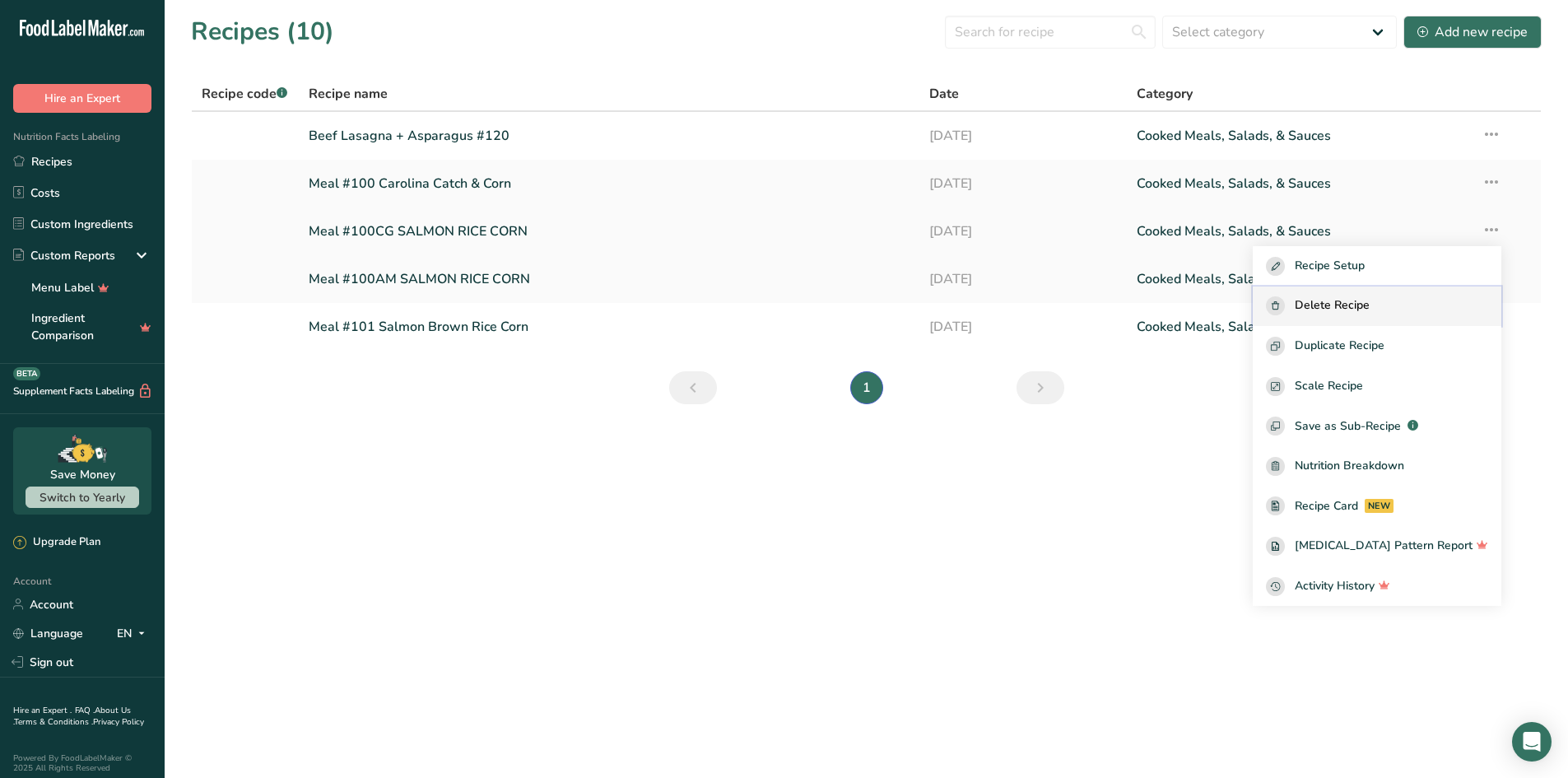
click at [1347, 301] on span "Delete Recipe" at bounding box center [1332, 306] width 75 height 19
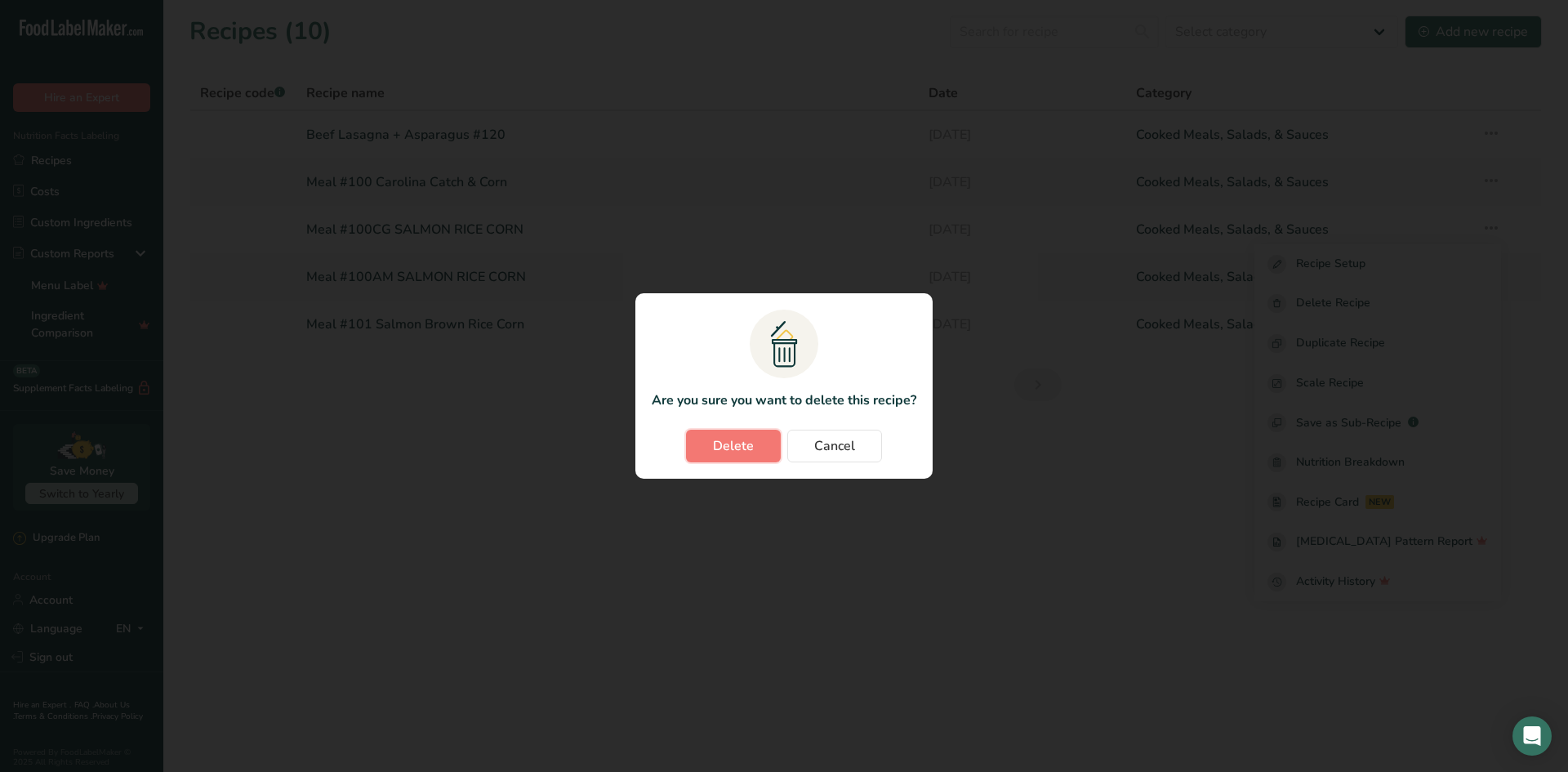
click at [749, 439] on span "Delete" at bounding box center [733, 445] width 41 height 20
